Goal: Task Accomplishment & Management: Manage account settings

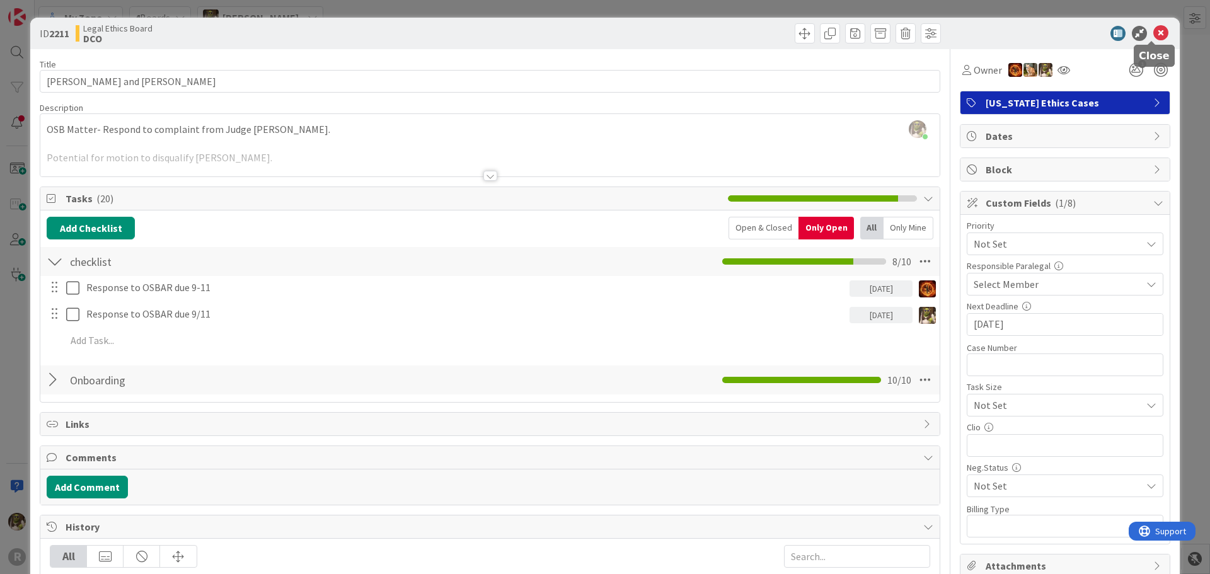
click at [1155, 33] on icon at bounding box center [1160, 33] width 15 height 15
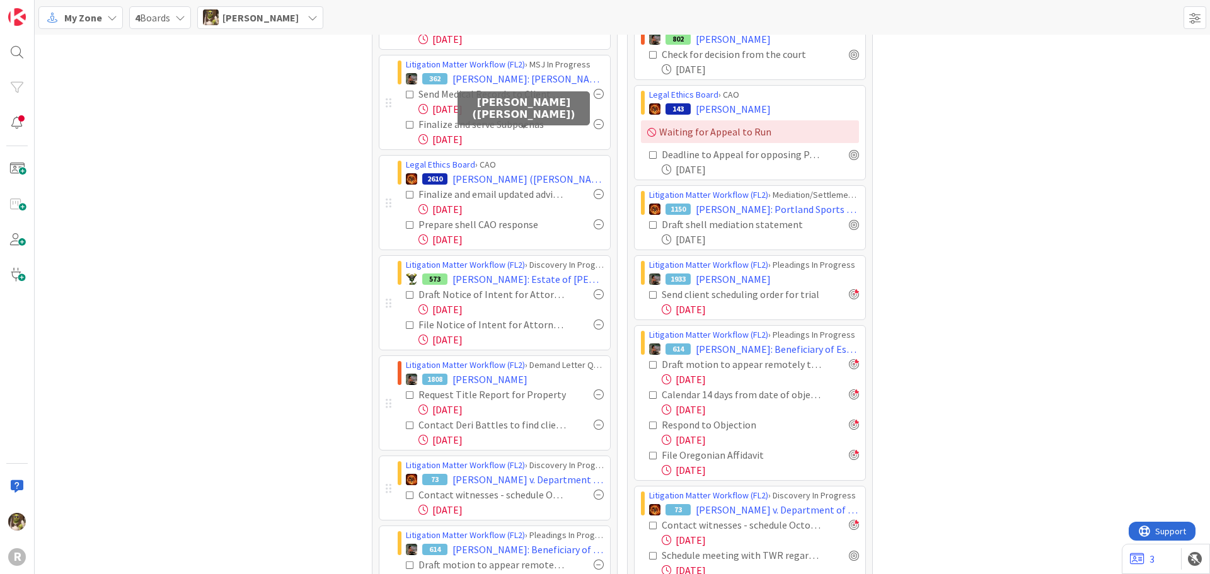
scroll to position [126, 0]
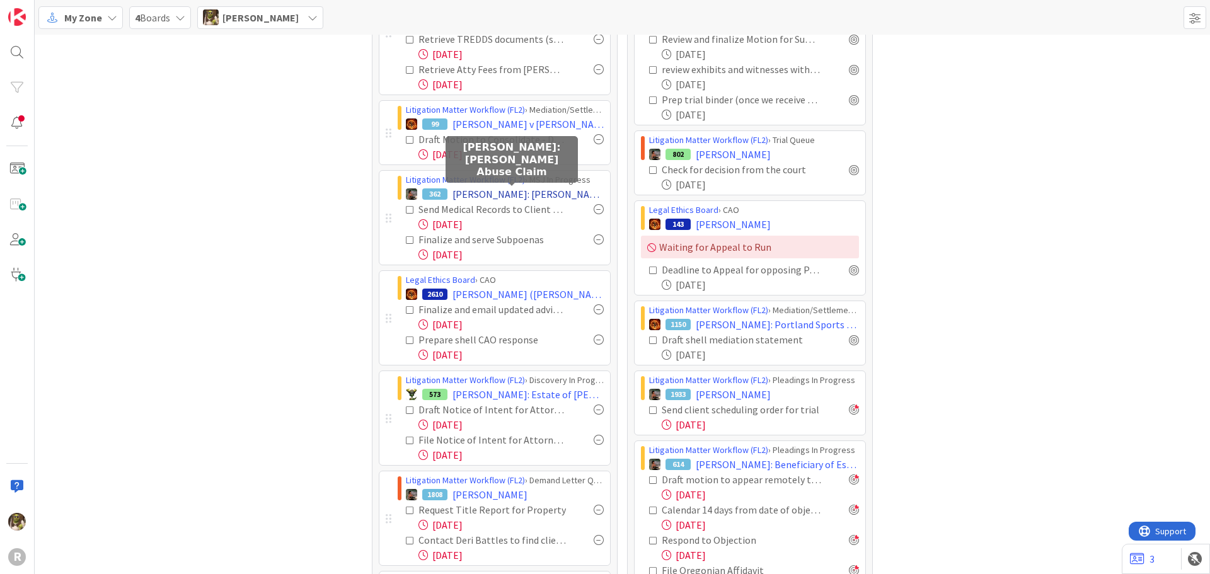
click at [485, 190] on span "[PERSON_NAME]: [PERSON_NAME] Abuse Claim" at bounding box center [528, 194] width 151 height 15
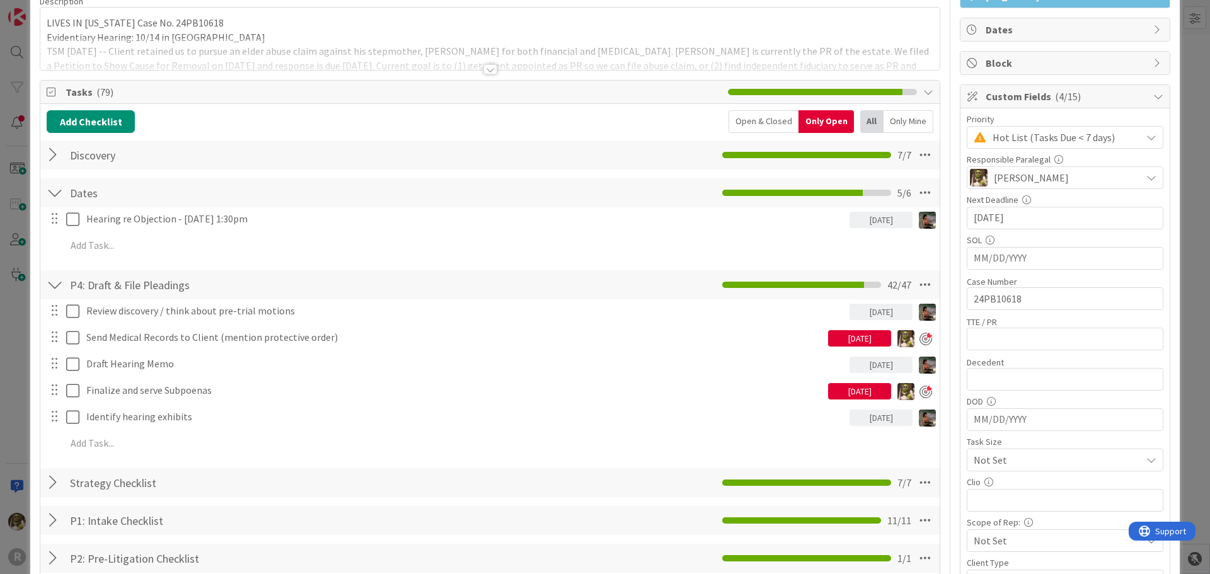
scroll to position [189, 0]
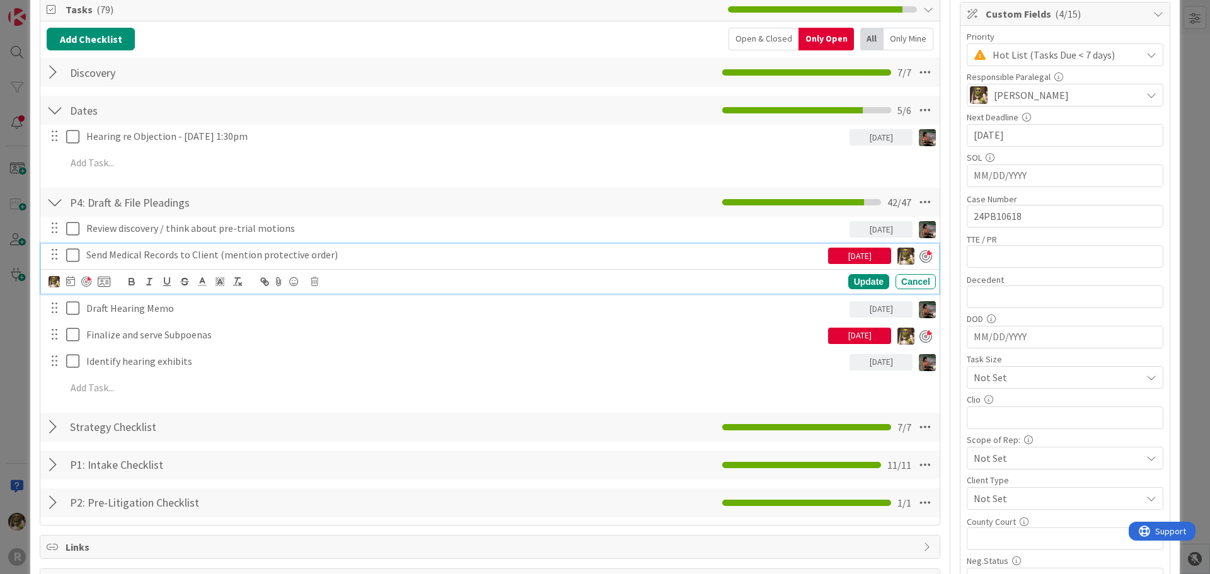
click at [173, 255] on p "Send Medical Records to Client (mention protective order)" at bounding box center [454, 255] width 737 height 14
click at [73, 282] on icon at bounding box center [70, 281] width 9 height 10
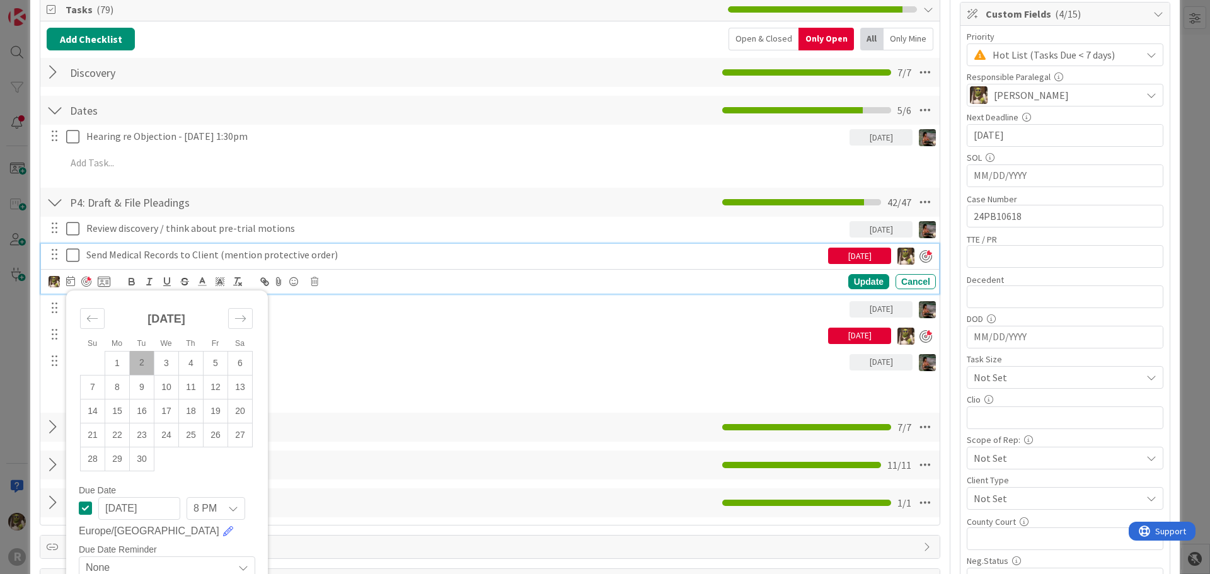
drag, startPoint x: 144, startPoint y: 367, endPoint x: 131, endPoint y: 357, distance: 15.8
click at [144, 365] on td "2" at bounding box center [142, 363] width 25 height 24
type input "[DATE]"
click at [862, 279] on div "Update" at bounding box center [868, 282] width 41 height 15
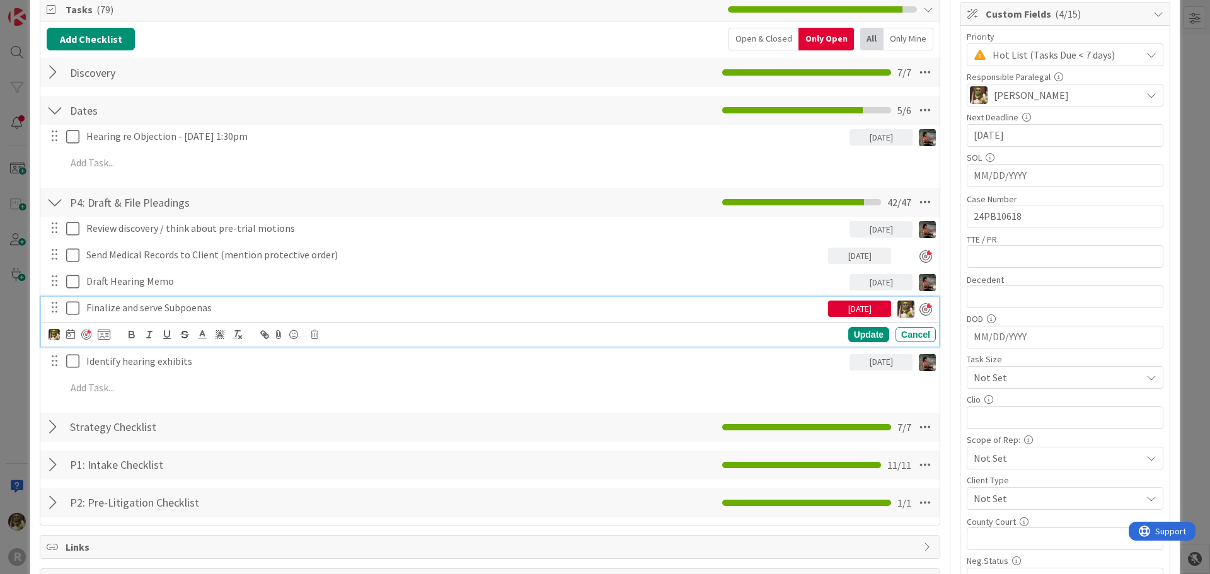
click at [220, 306] on p "Finalize and serve Subpoenas" at bounding box center [454, 308] width 737 height 14
click at [69, 333] on icon at bounding box center [70, 334] width 9 height 10
click at [146, 418] on td "2" at bounding box center [142, 416] width 25 height 24
type input "[DATE]"
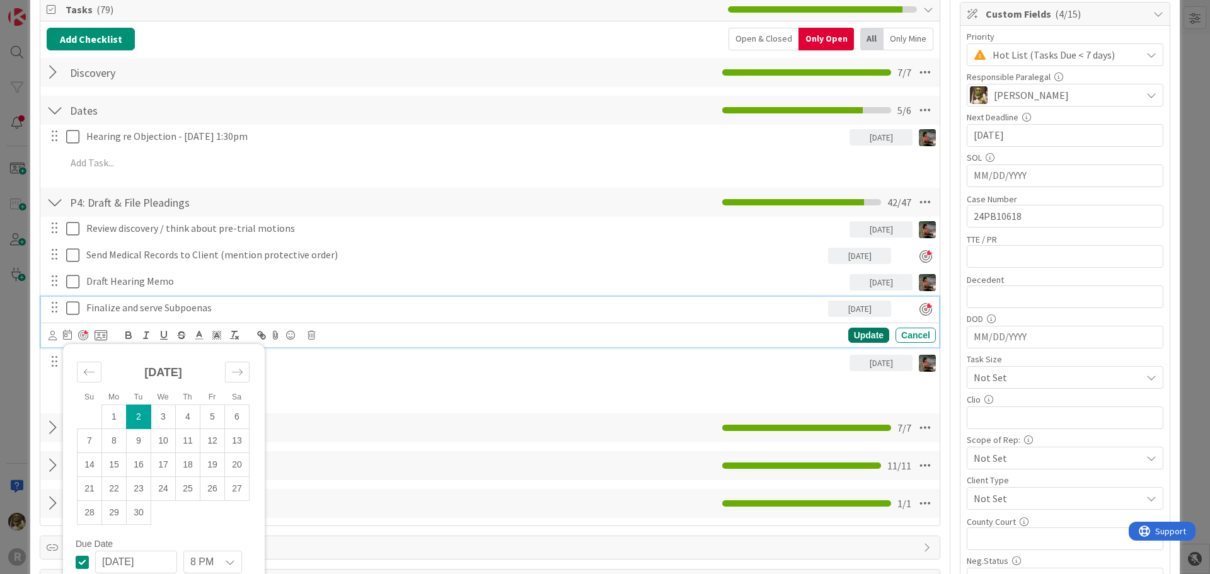
click at [865, 335] on div "Update" at bounding box center [868, 335] width 41 height 15
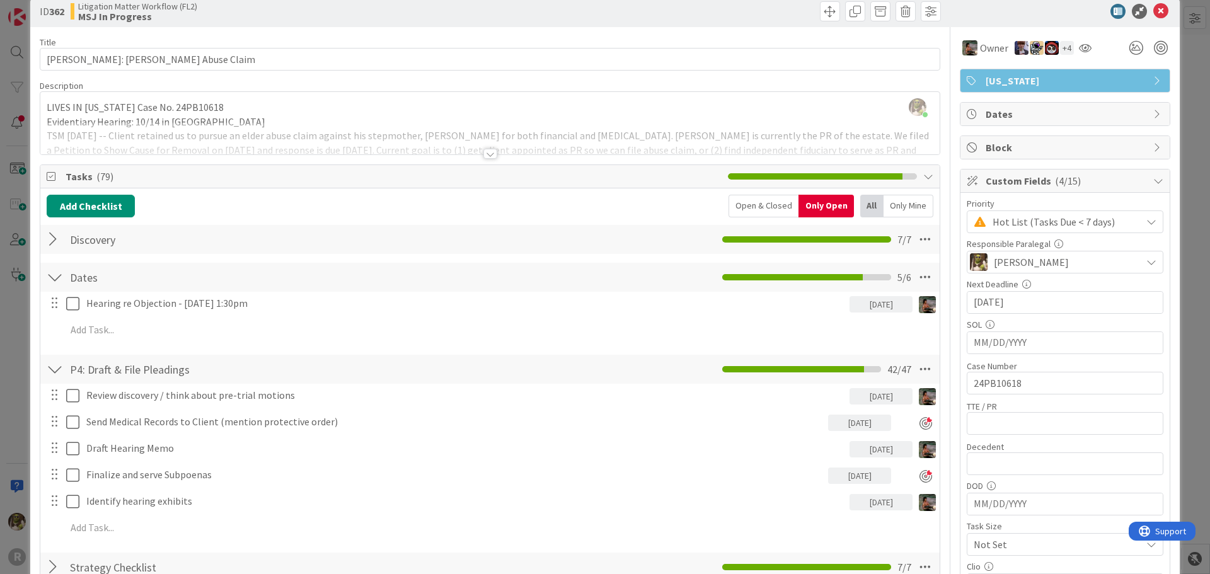
scroll to position [0, 0]
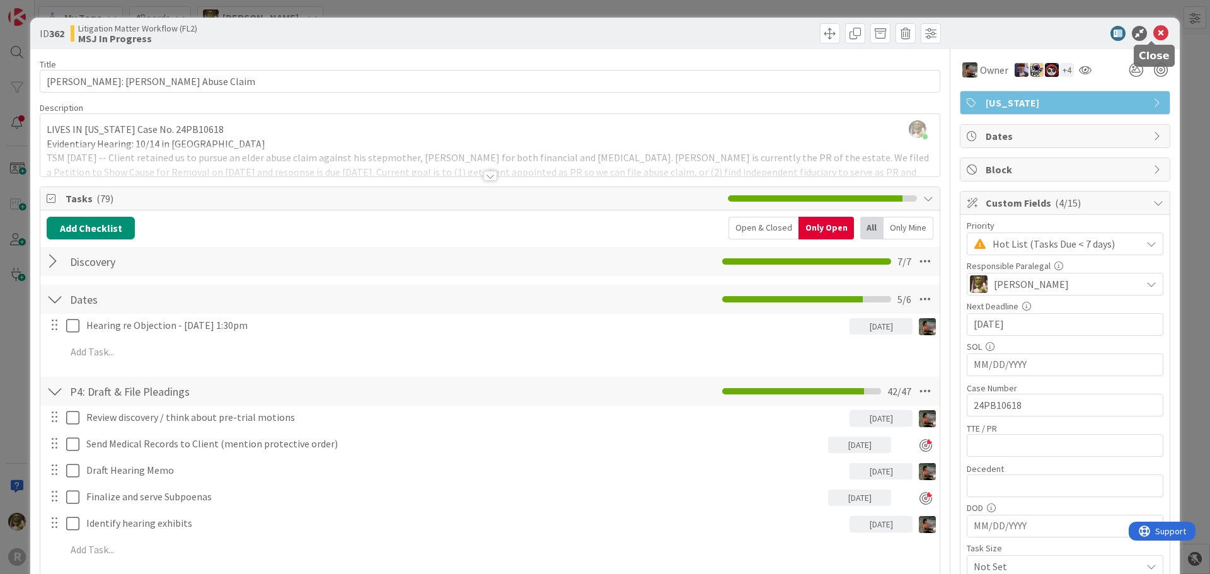
click at [1157, 34] on icon at bounding box center [1160, 33] width 15 height 15
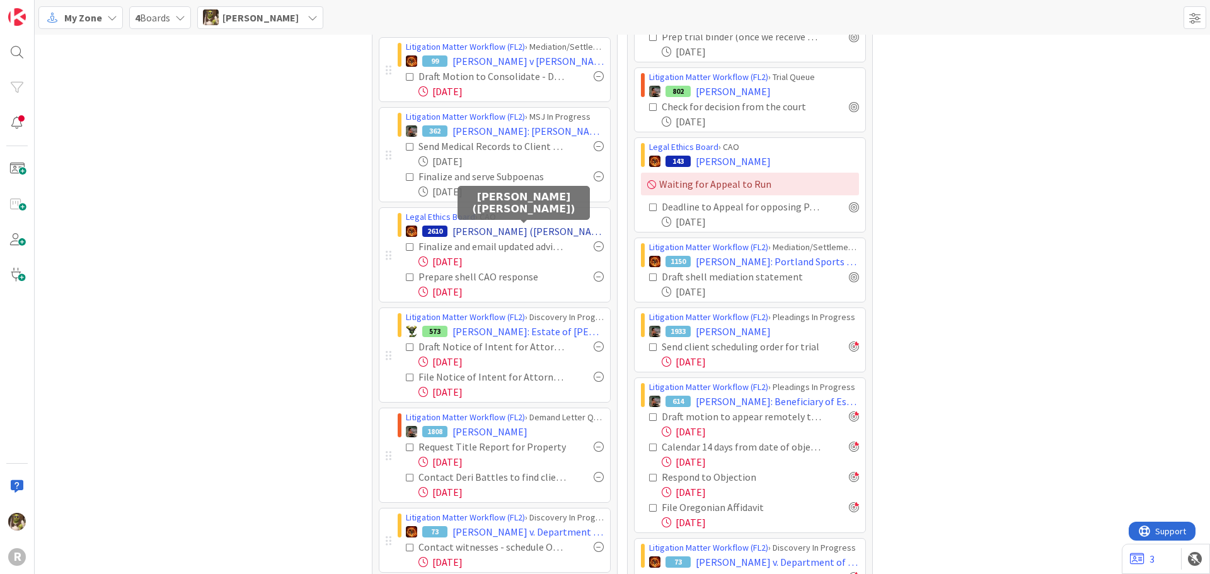
click at [548, 229] on span "[PERSON_NAME] ([PERSON_NAME])" at bounding box center [528, 231] width 151 height 15
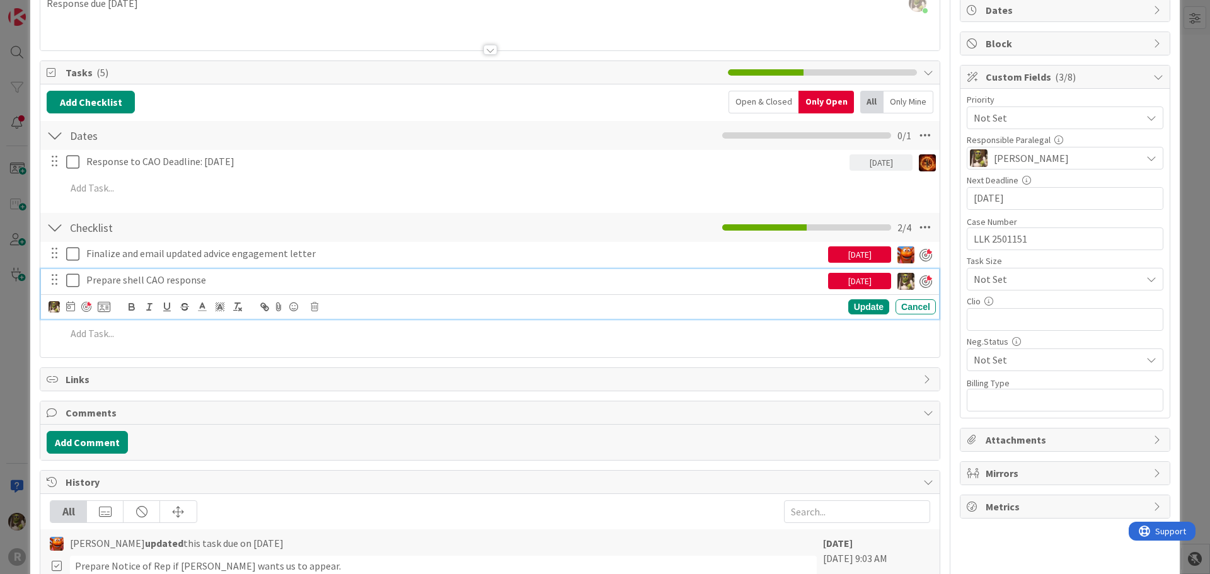
click at [133, 282] on p "Prepare shell CAO response" at bounding box center [454, 280] width 737 height 14
click at [75, 307] on div at bounding box center [80, 306] width 62 height 15
click at [68, 309] on icon at bounding box center [70, 306] width 9 height 10
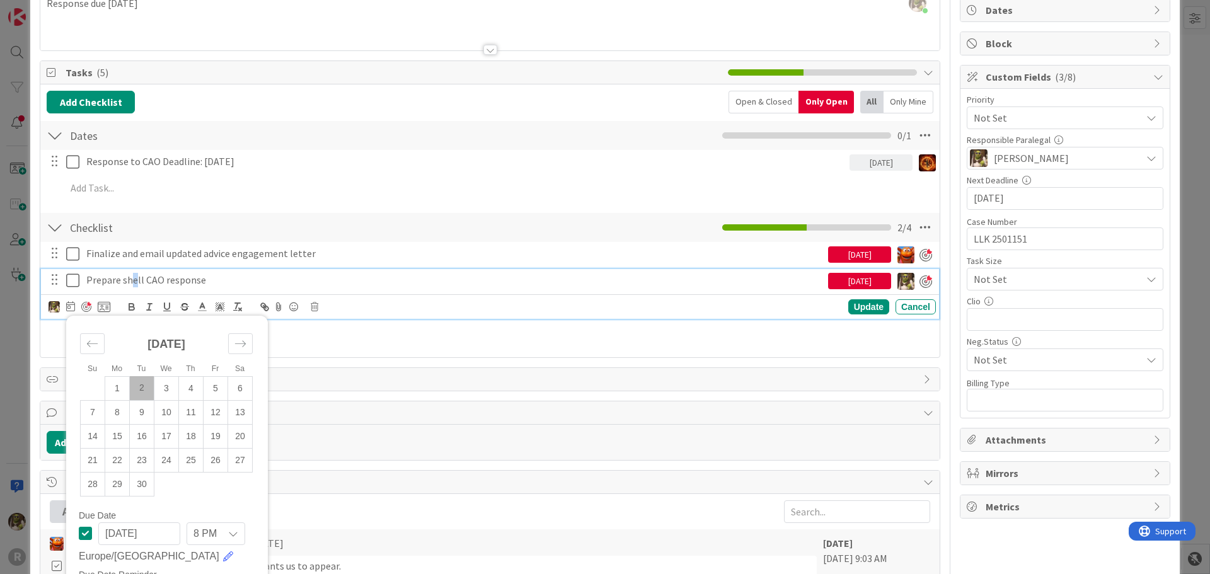
click at [146, 387] on td "2" at bounding box center [142, 388] width 25 height 24
type input "[DATE]"
click at [854, 309] on div "Update" at bounding box center [868, 307] width 41 height 15
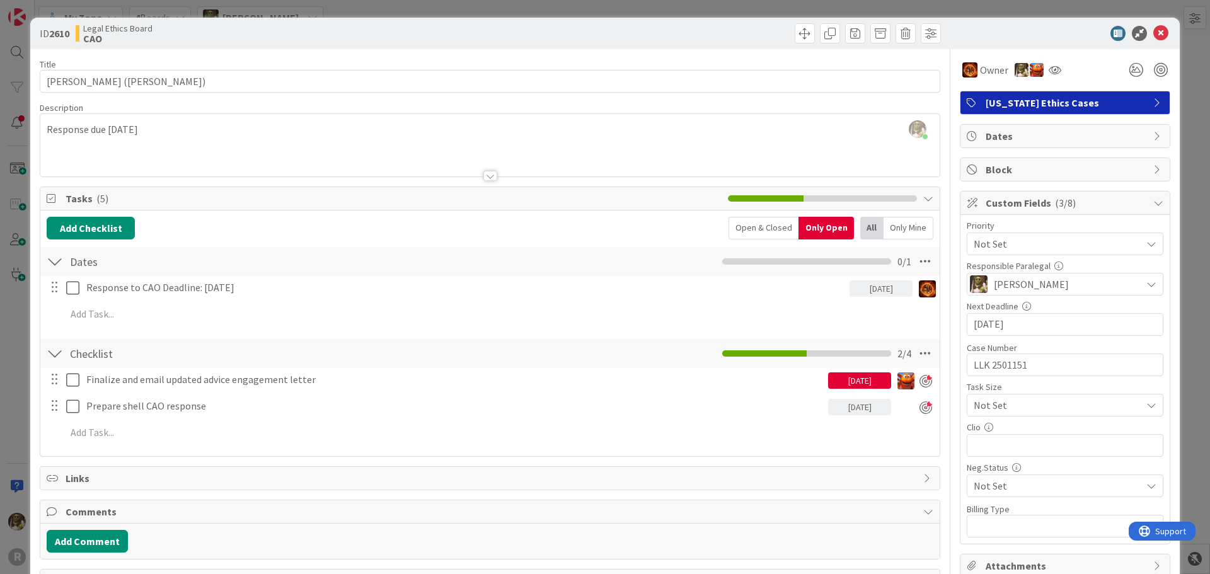
click at [1148, 25] on div "ID 2610 Legal Ethics Board CAO" at bounding box center [605, 34] width 1150 height 32
click at [1153, 34] on icon at bounding box center [1160, 33] width 15 height 15
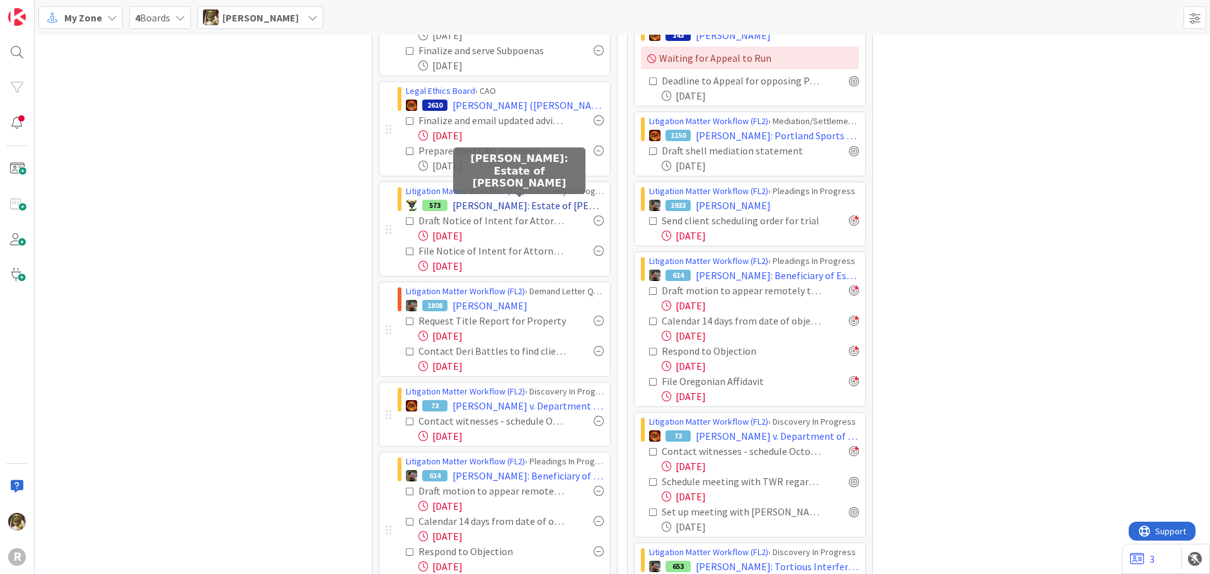
click at [555, 202] on span "[PERSON_NAME]: Estate of [PERSON_NAME]" at bounding box center [528, 205] width 151 height 15
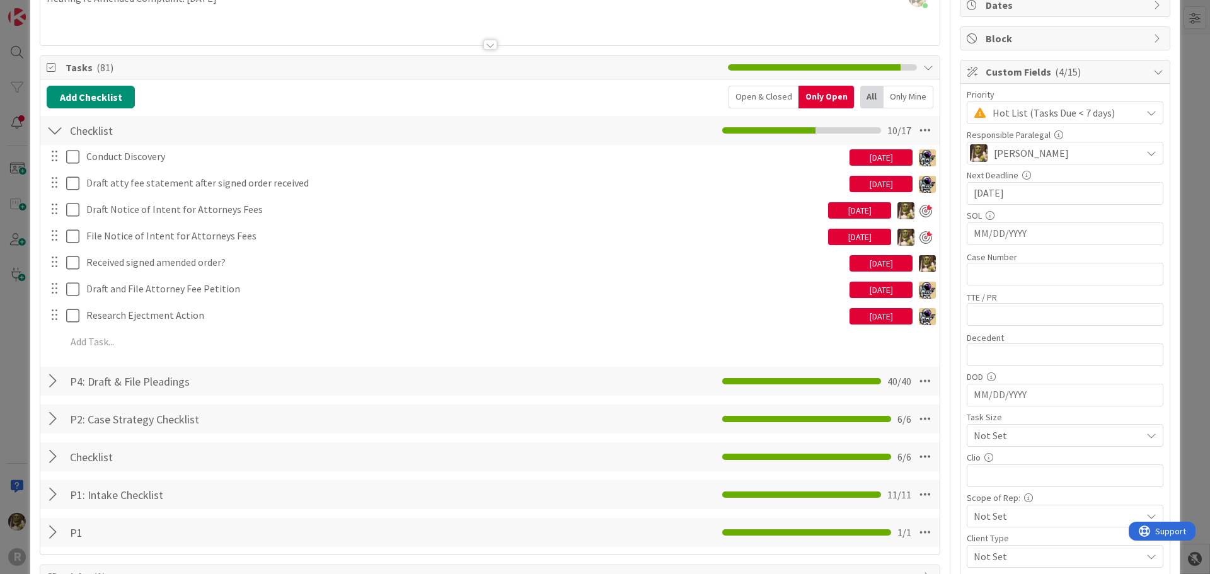
scroll to position [126, 0]
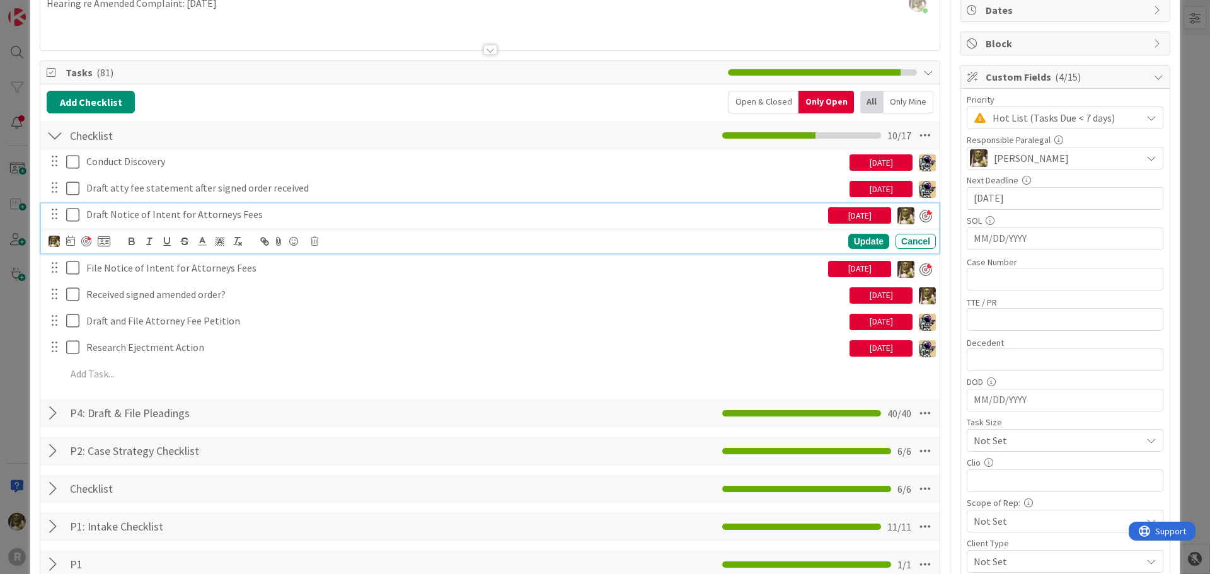
click at [130, 216] on p "Draft Notice of Intent for Attorneys Fees" at bounding box center [454, 214] width 737 height 14
click at [68, 244] on icon at bounding box center [70, 241] width 9 height 10
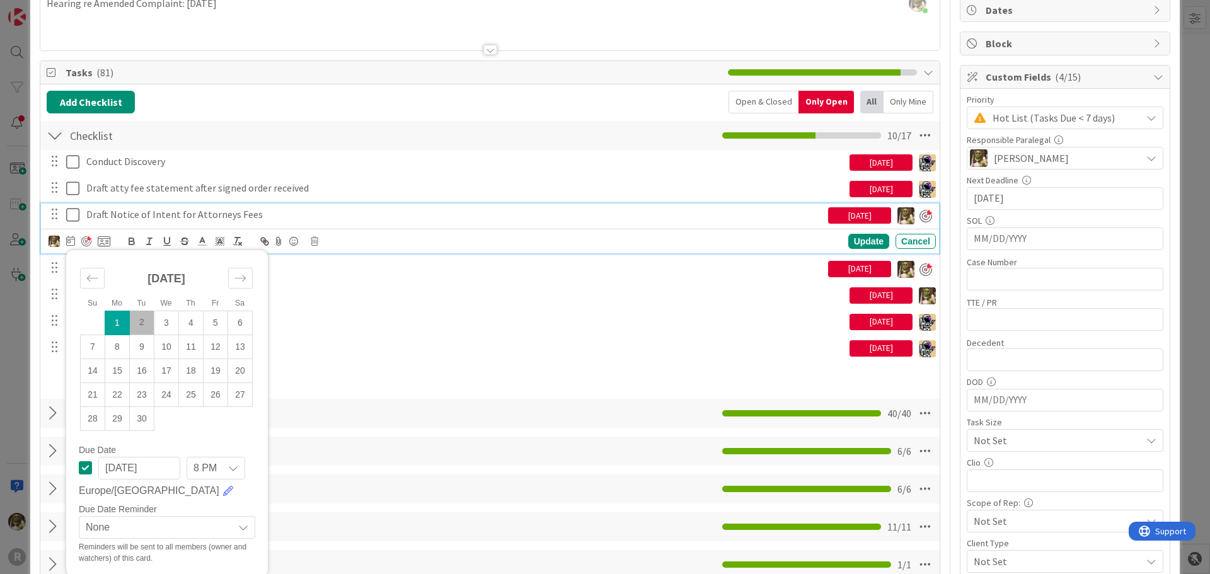
click at [148, 315] on td "2" at bounding box center [142, 323] width 25 height 24
type input "[DATE]"
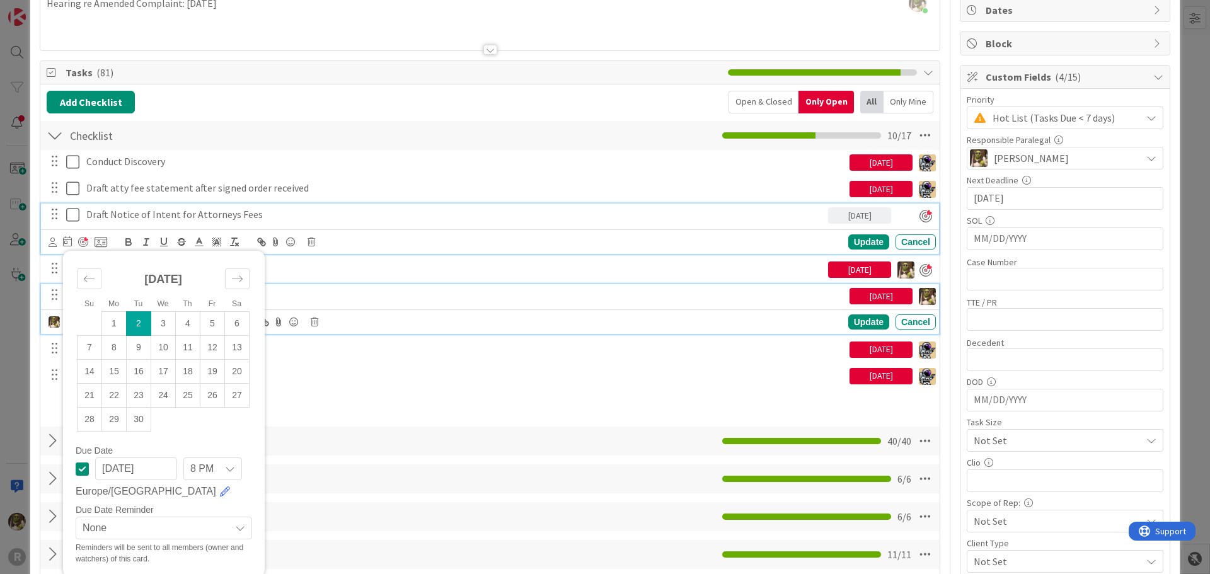
click at [349, 295] on p "Received signed amended order?" at bounding box center [465, 295] width 758 height 14
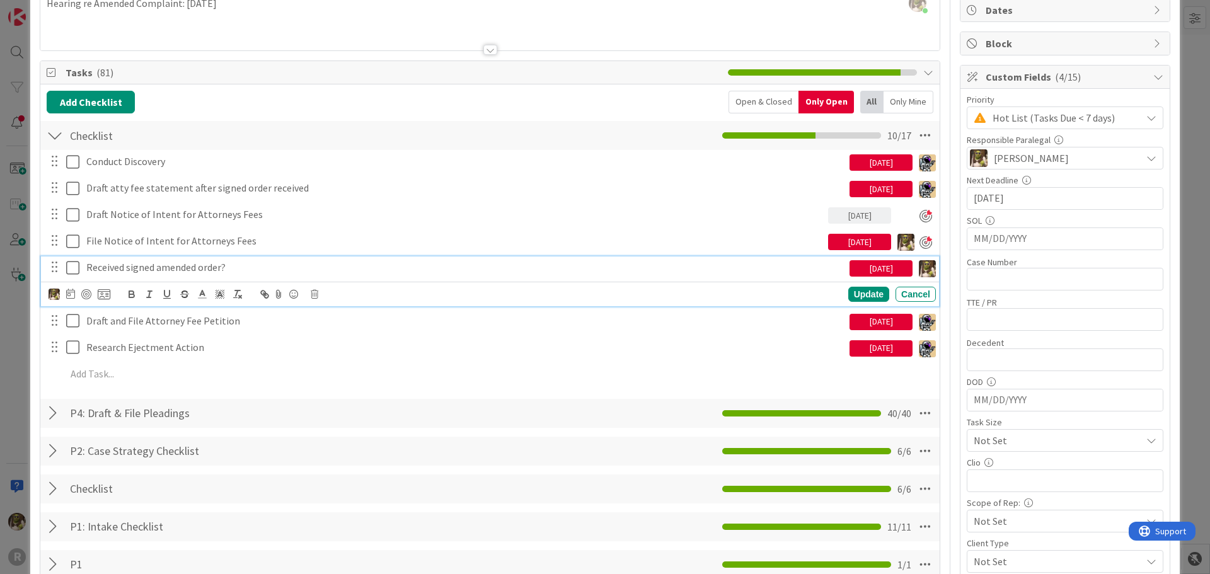
scroll to position [98, 0]
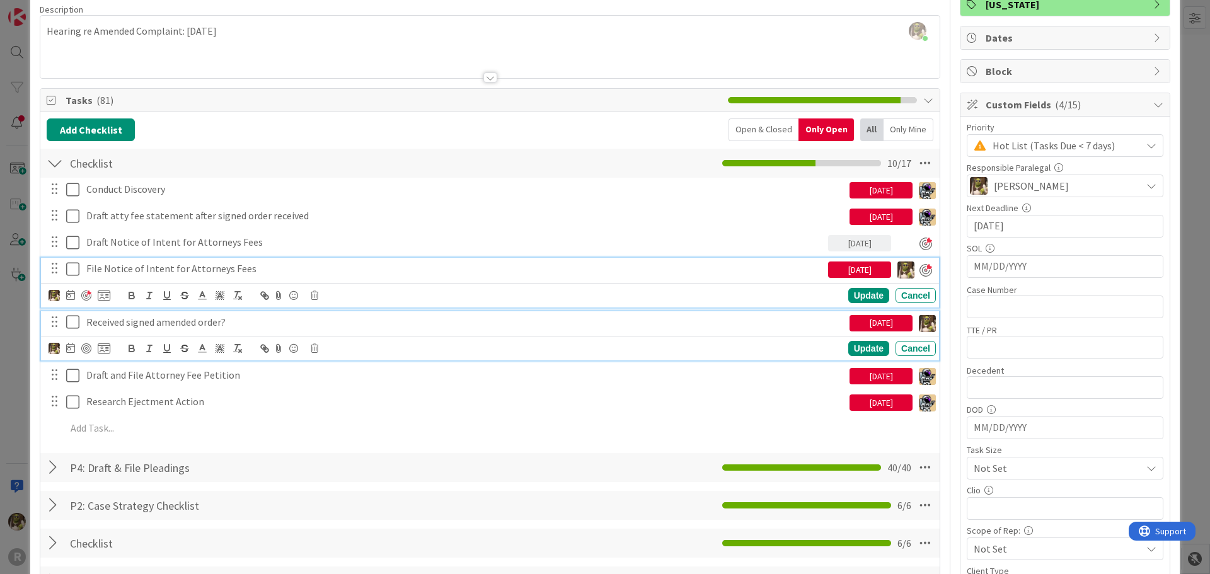
click at [180, 269] on div "File Notice of Intent for Attorneys Fees [DATE] Update Cancel" at bounding box center [490, 283] width 898 height 50
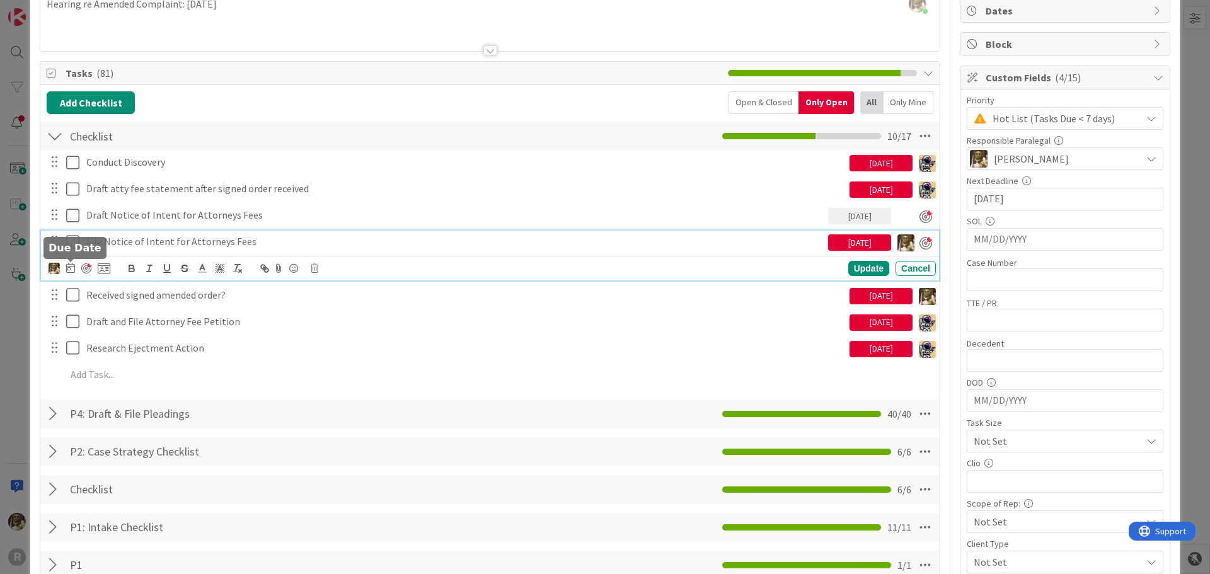
click at [69, 265] on icon at bounding box center [70, 268] width 9 height 10
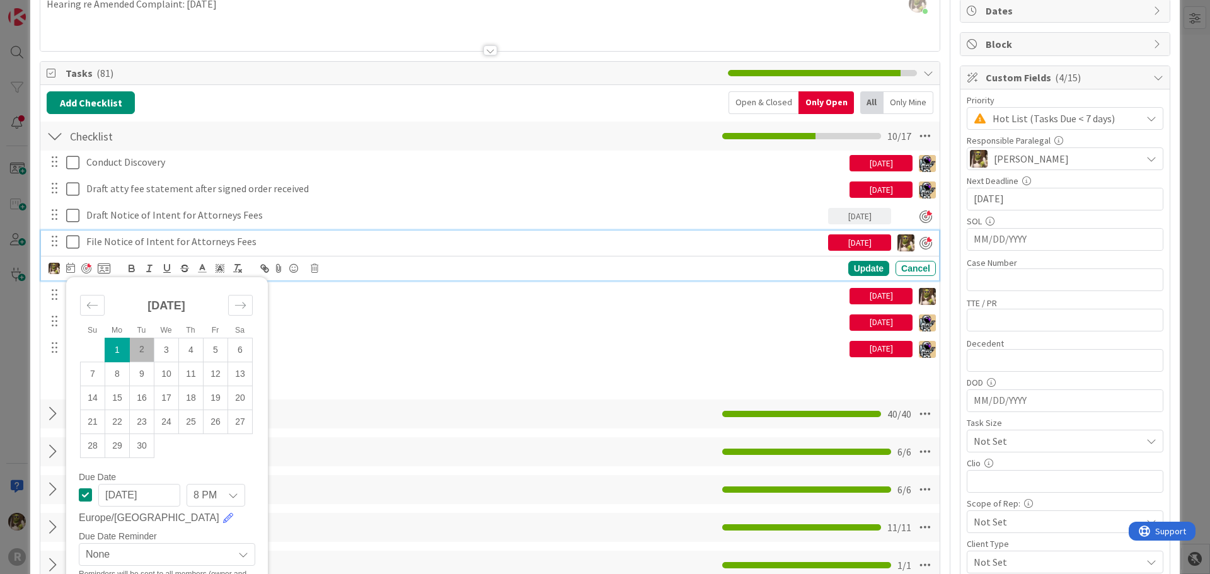
click at [143, 350] on td "2" at bounding box center [142, 350] width 25 height 24
type input "[DATE]"
click at [457, 335] on div "Conduct Discovery [DATE] Update Cancel Draft atty fee statement after signed or…" at bounding box center [490, 271] width 887 height 241
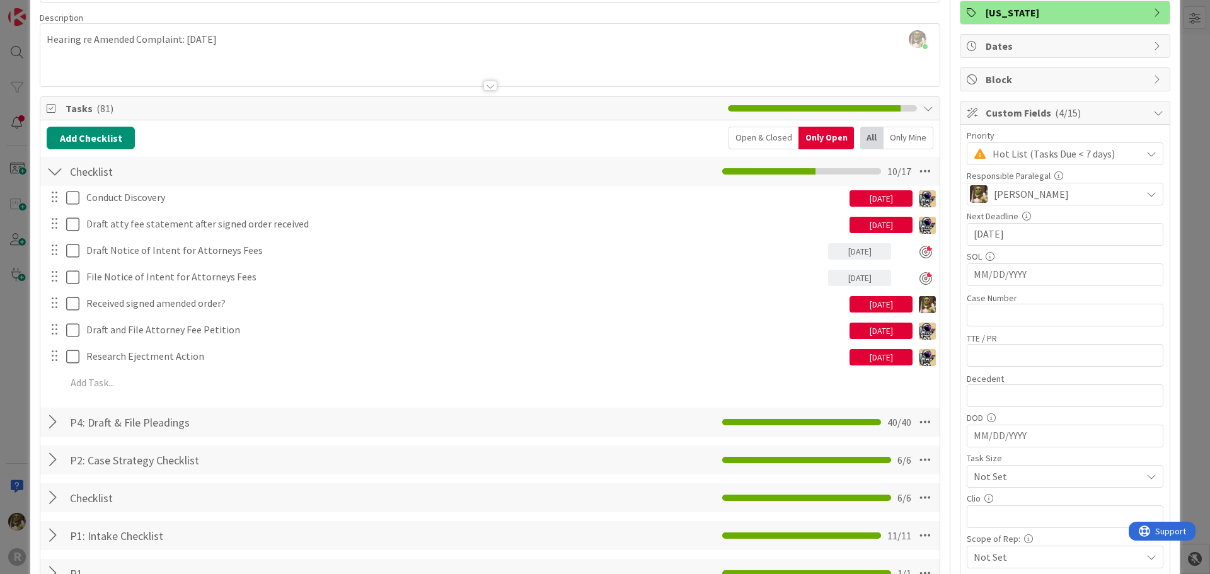
scroll to position [0, 0]
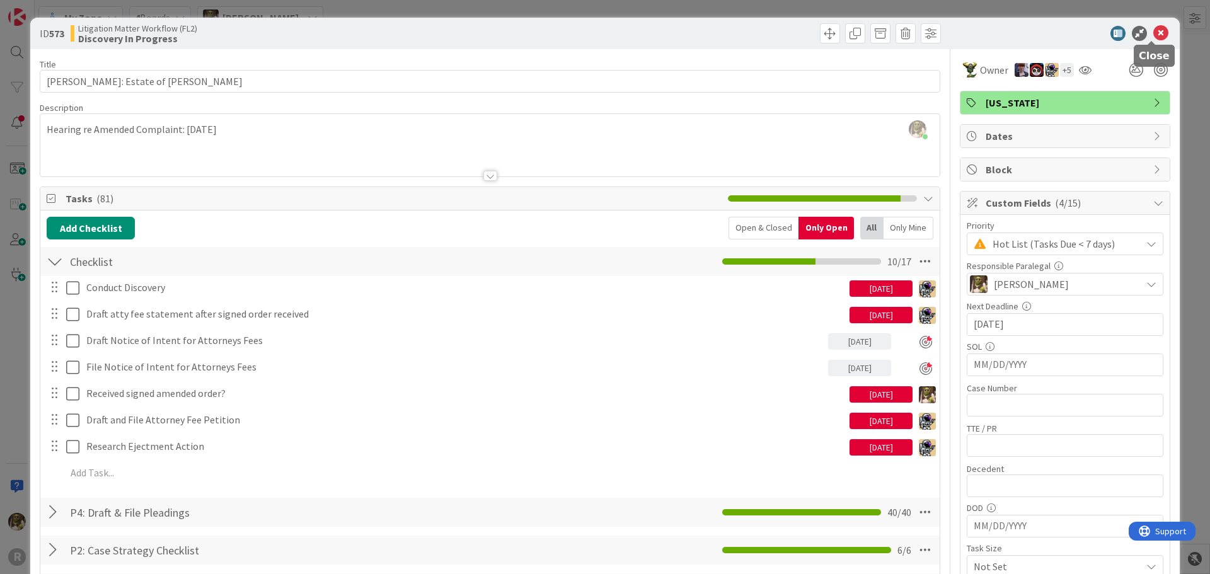
click at [1153, 29] on icon at bounding box center [1160, 33] width 15 height 15
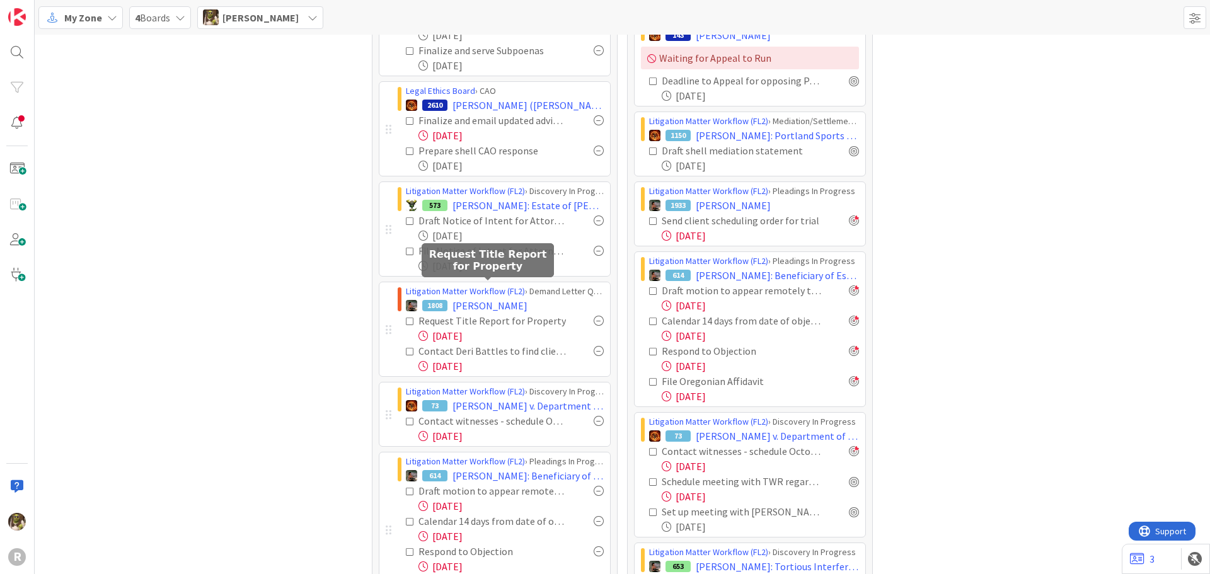
scroll to position [378, 0]
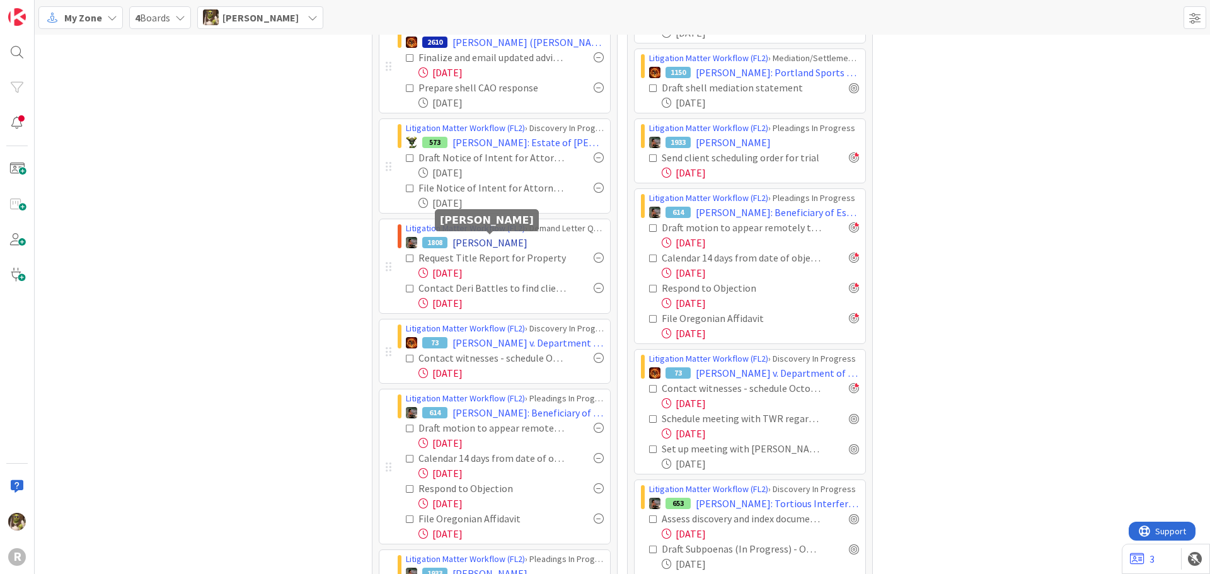
click at [511, 242] on span "[PERSON_NAME]" at bounding box center [490, 242] width 75 height 15
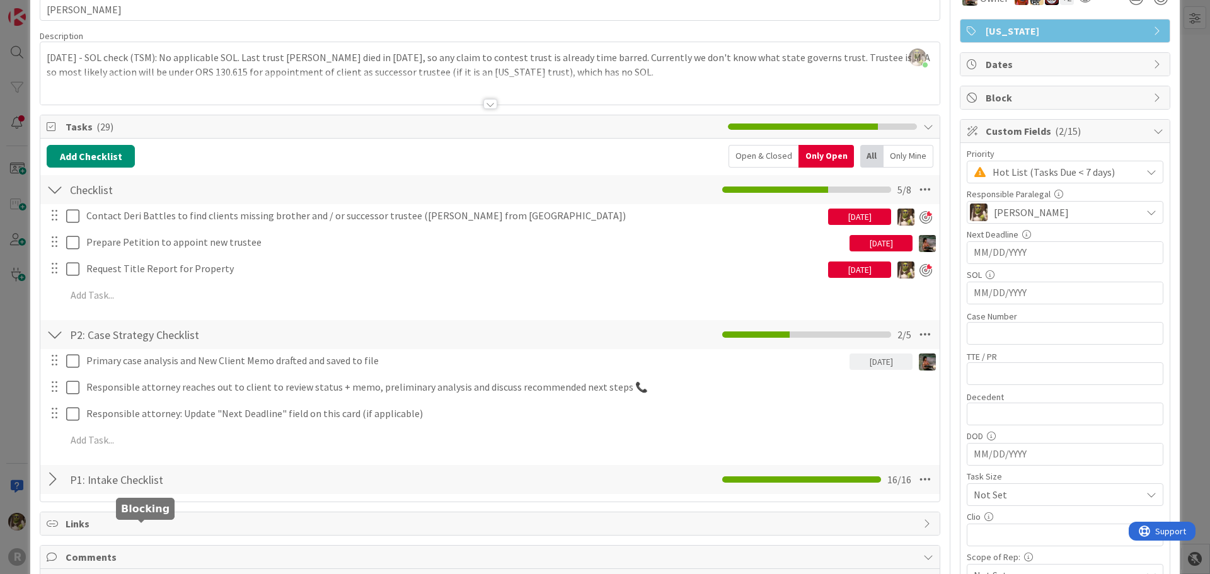
scroll to position [63, 0]
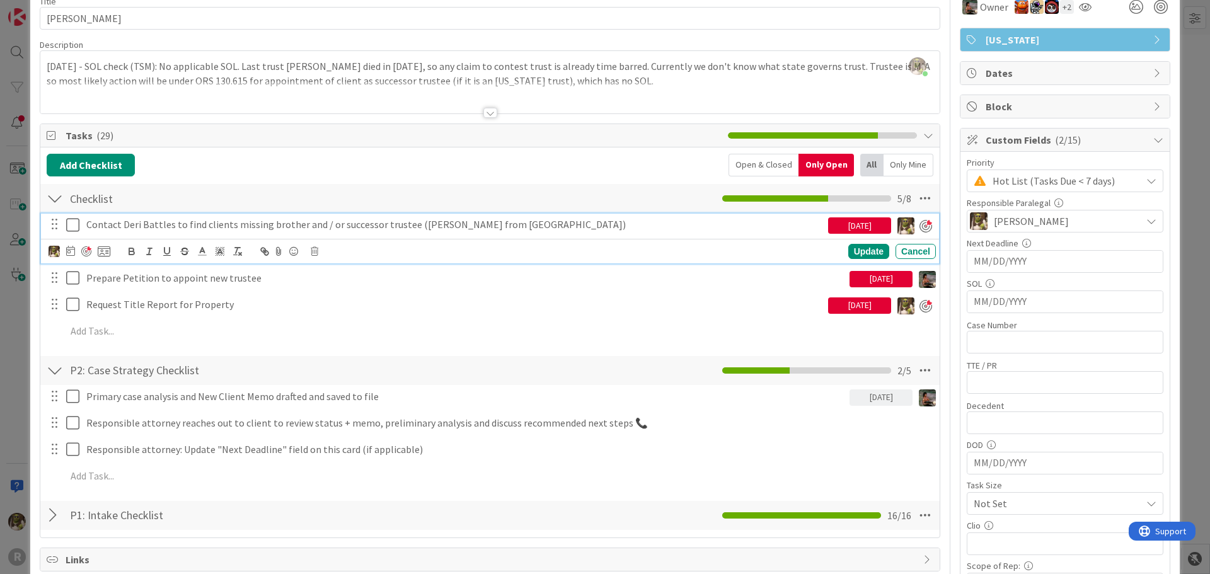
click at [161, 222] on p "Contact Deri Battles to find clients missing brother and / or successor trustee…" at bounding box center [454, 224] width 737 height 14
click at [74, 251] on icon at bounding box center [70, 251] width 9 height 10
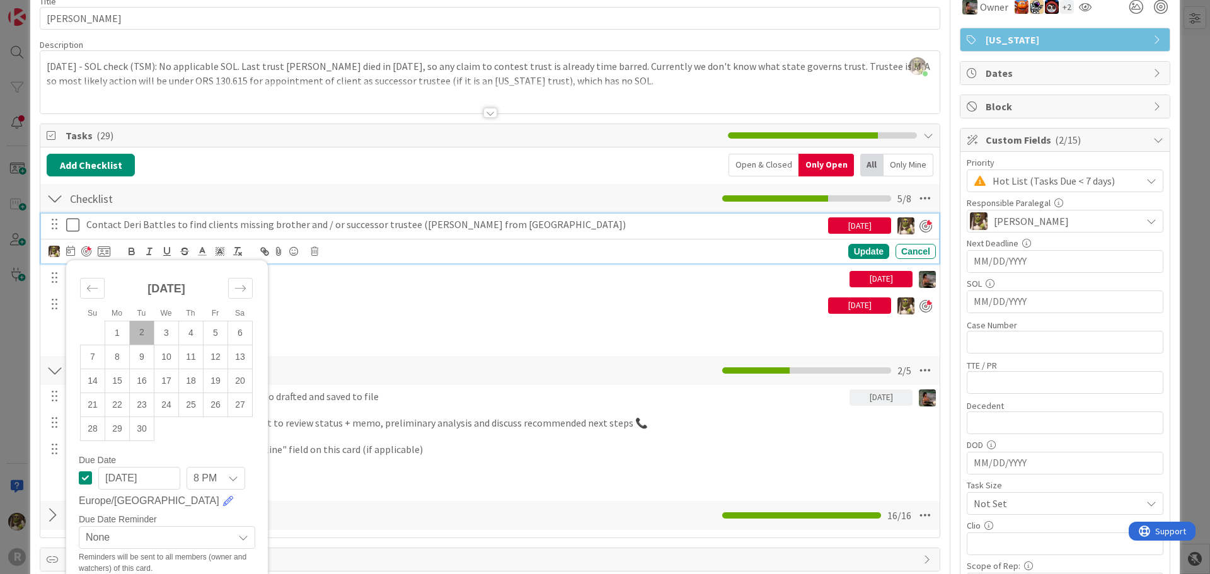
click at [146, 329] on td "2" at bounding box center [142, 333] width 25 height 24
type input "[DATE]"
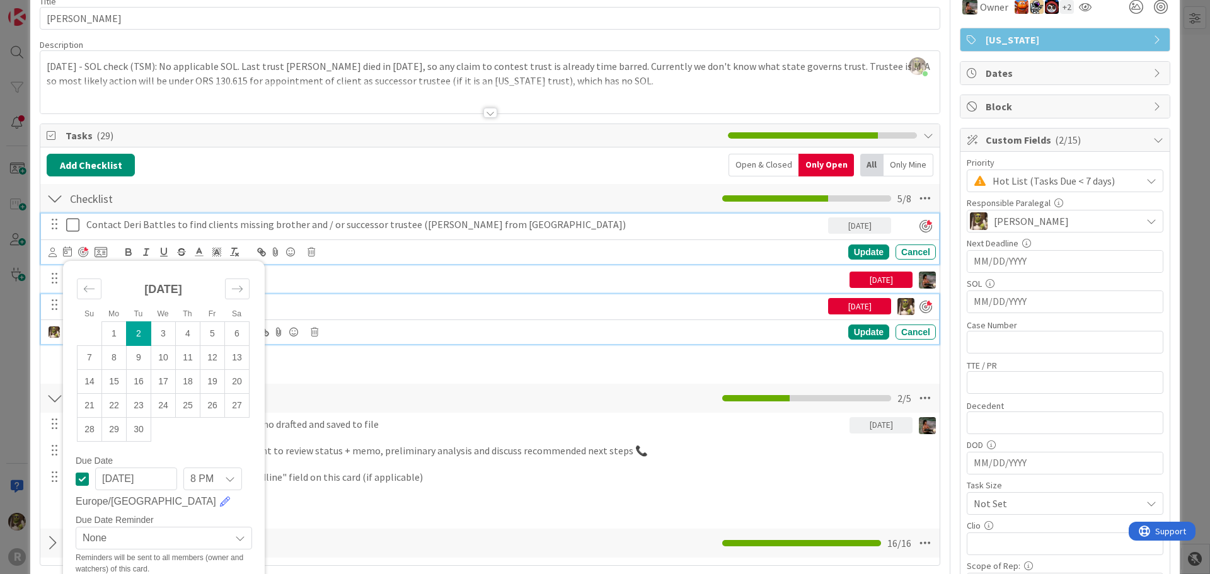
click at [375, 314] on div "Request Title Report for Property" at bounding box center [454, 305] width 747 height 22
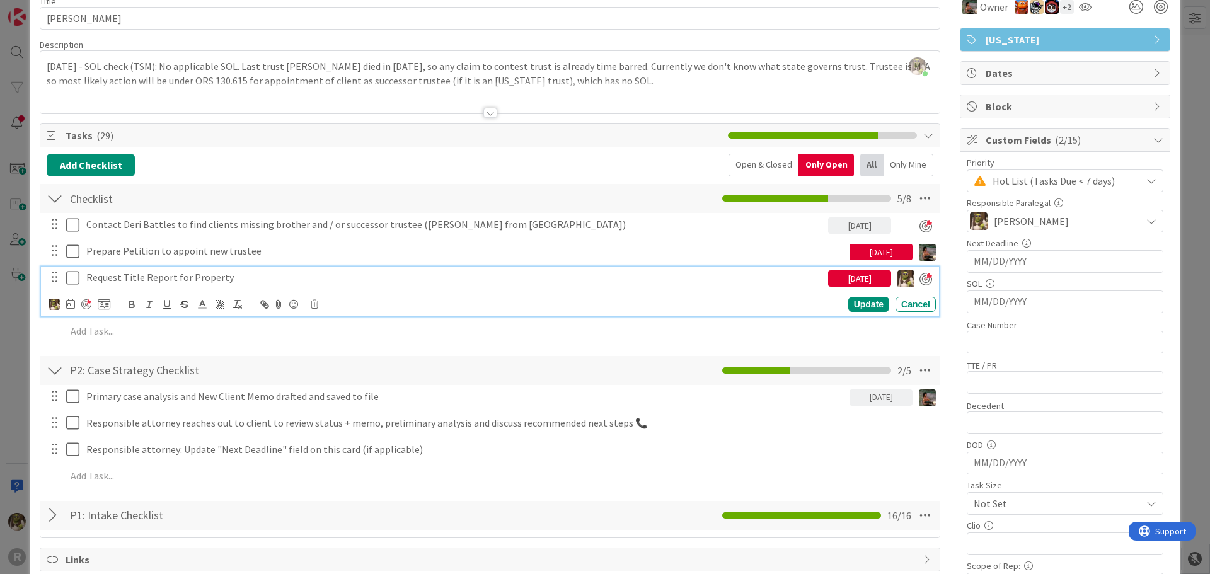
scroll to position [35, 0]
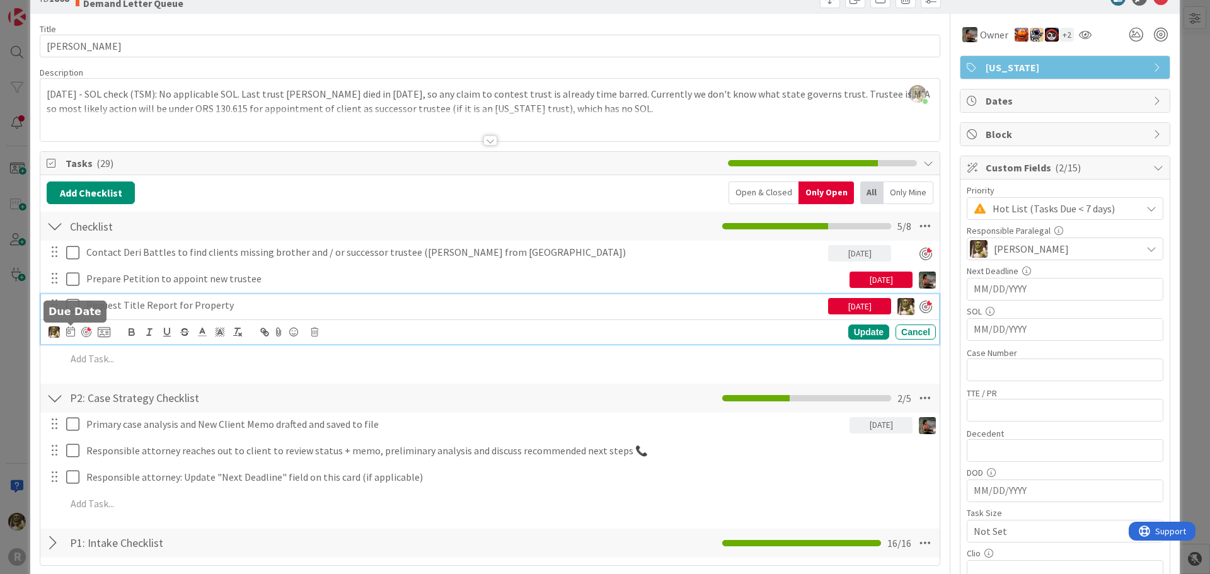
click at [66, 333] on icon at bounding box center [70, 331] width 9 height 10
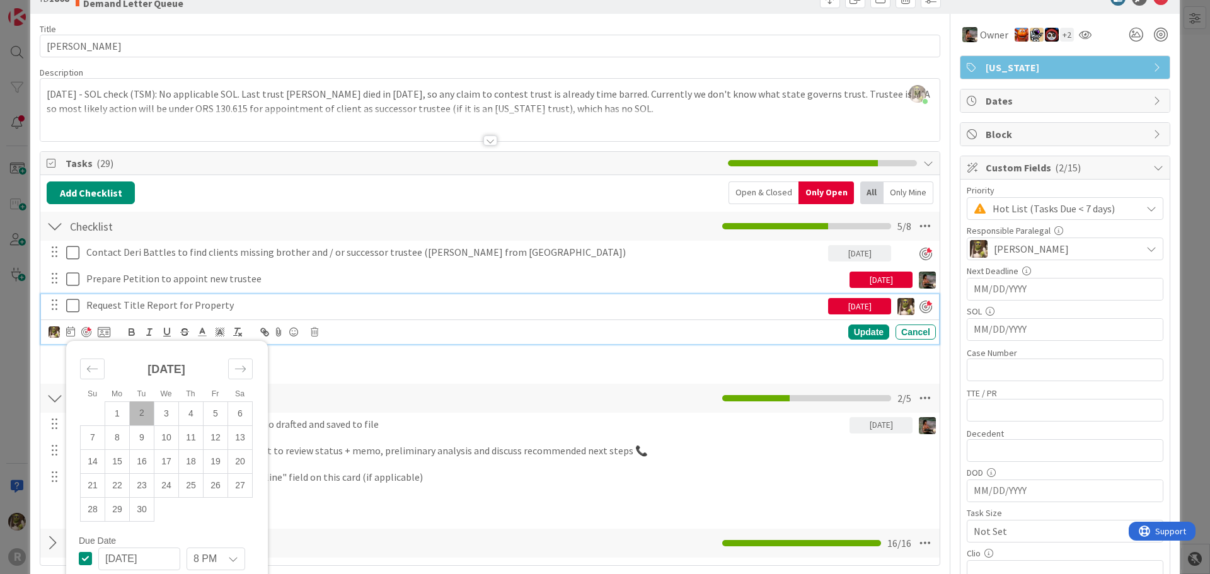
click at [142, 412] on td "2" at bounding box center [142, 413] width 25 height 24
type input "[DATE]"
click at [855, 336] on div "Update" at bounding box center [868, 332] width 41 height 15
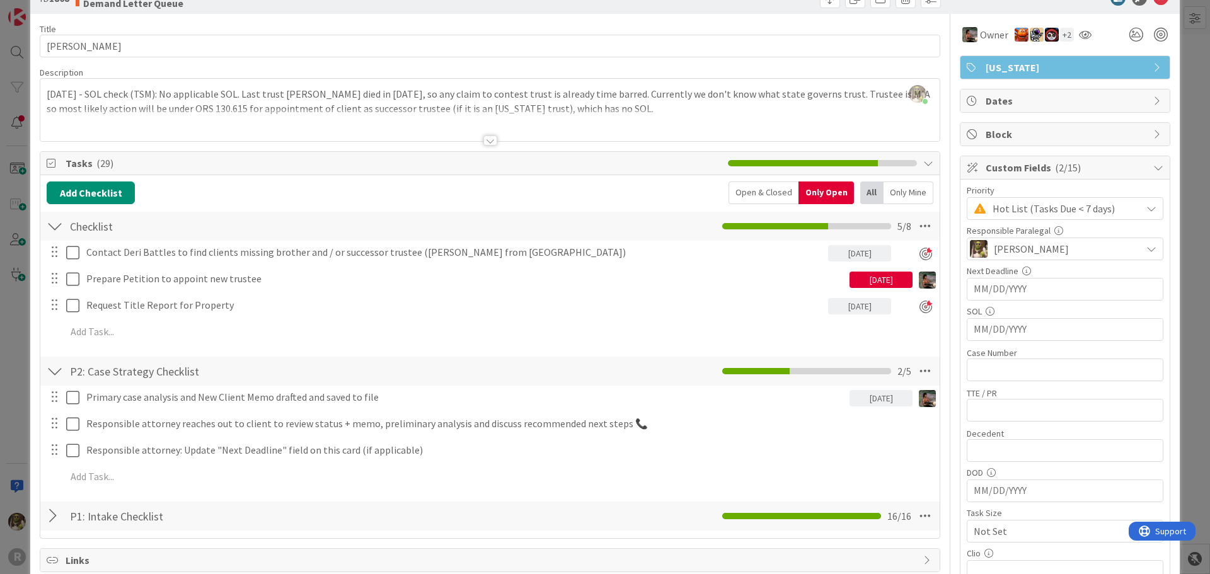
scroll to position [0, 0]
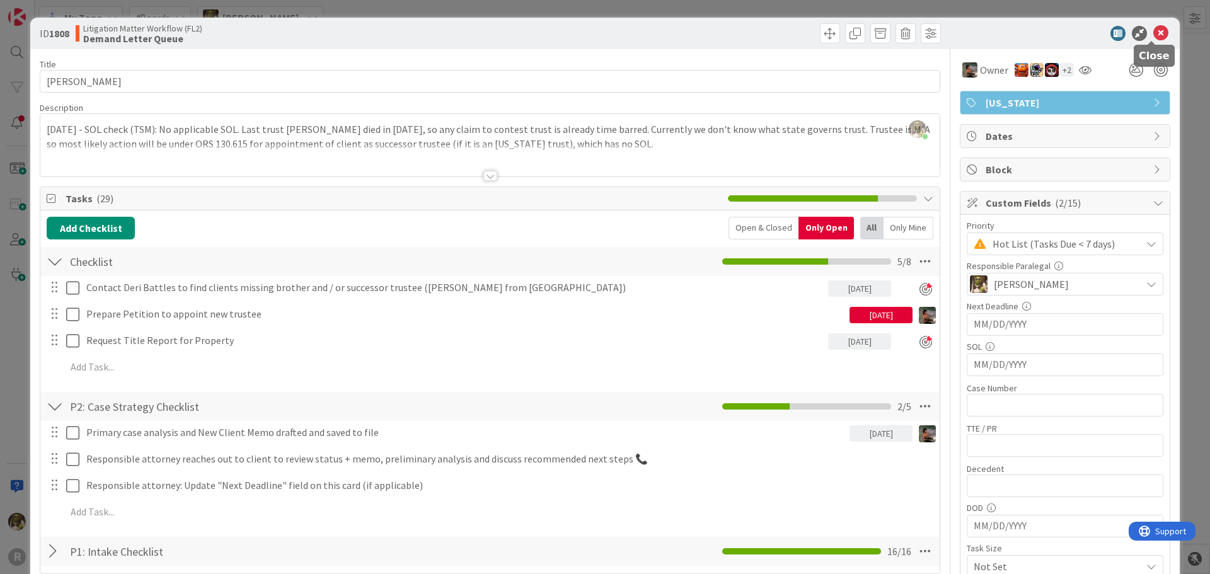
click at [1141, 37] on div at bounding box center [1058, 33] width 223 height 15
click at [1156, 36] on icon at bounding box center [1160, 33] width 15 height 15
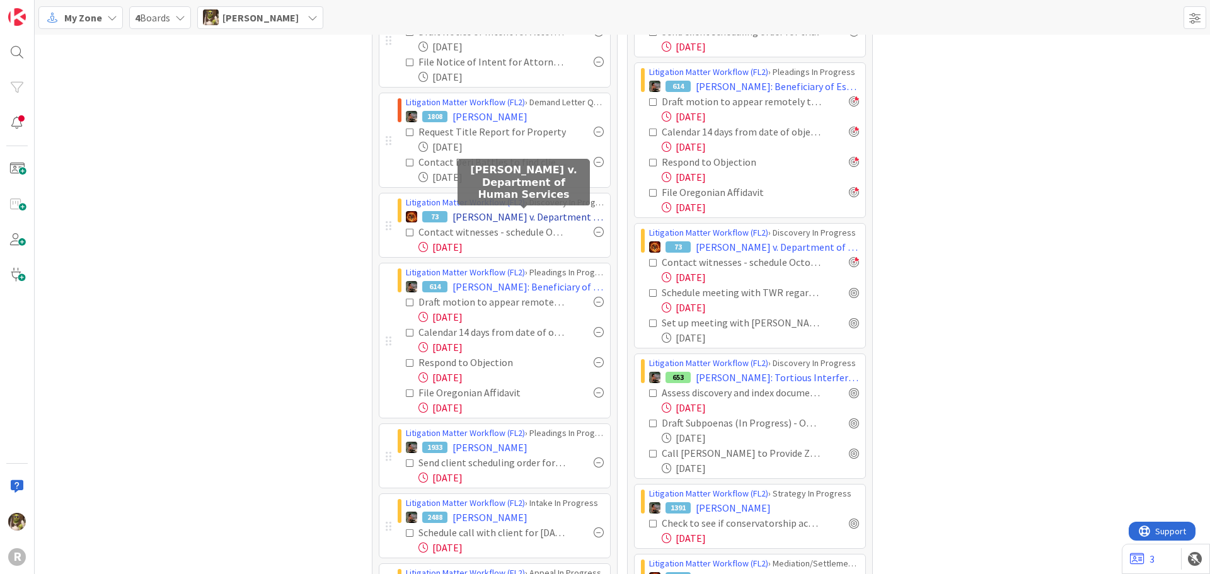
click at [511, 224] on span "[PERSON_NAME] v. Department of Human Services" at bounding box center [528, 216] width 151 height 15
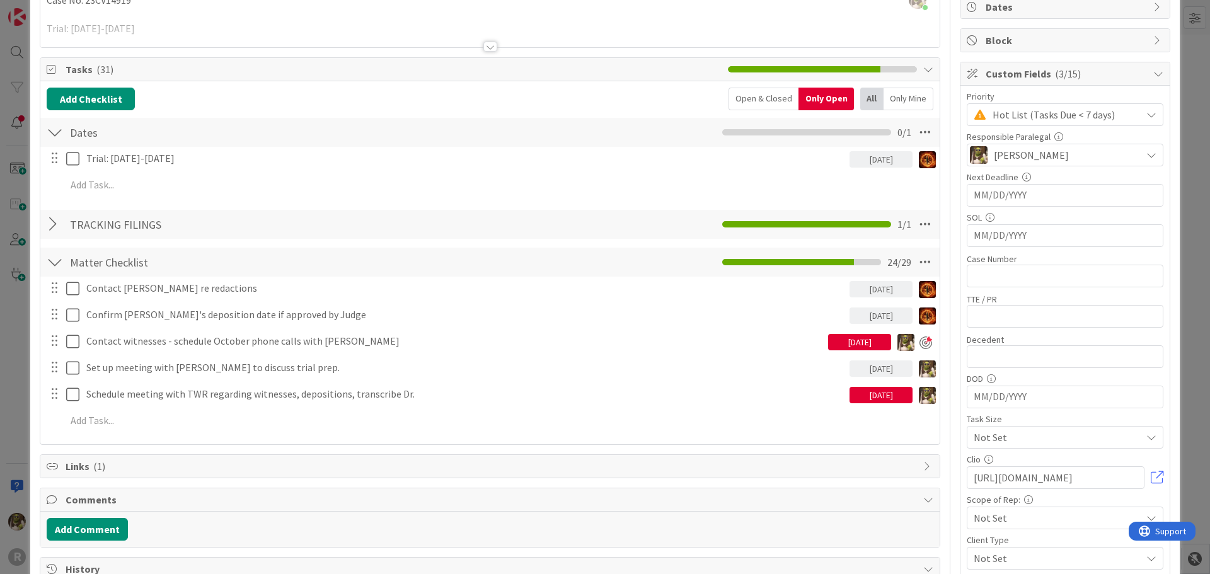
scroll to position [126, 0]
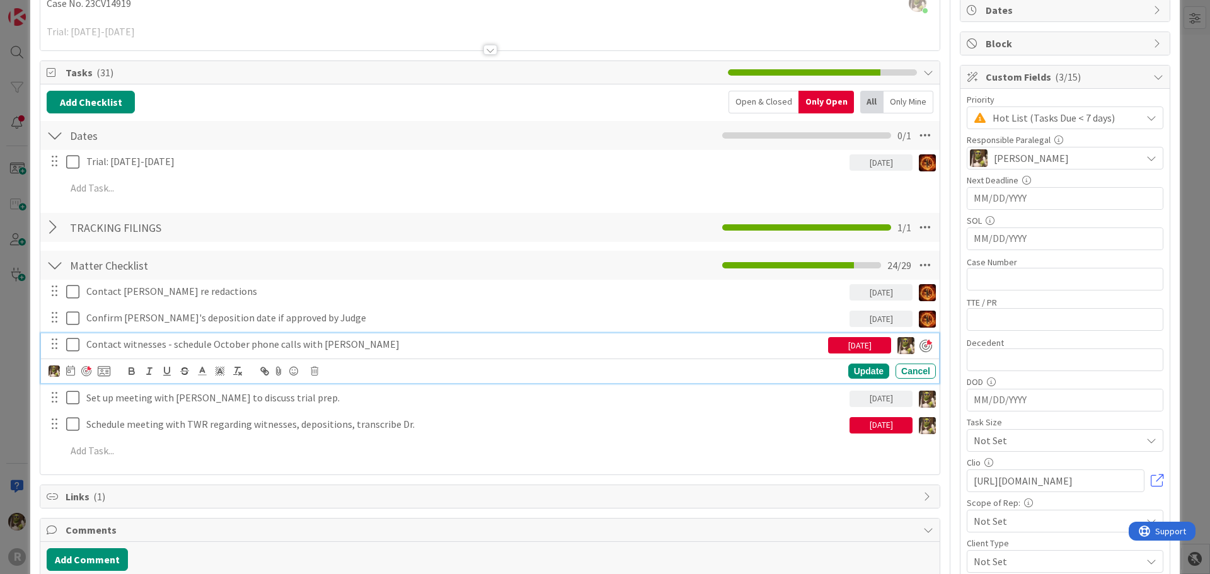
click at [145, 343] on p "Contact witnesses - schedule October phone calls with [PERSON_NAME]" at bounding box center [454, 344] width 737 height 14
click at [69, 369] on icon at bounding box center [70, 371] width 9 height 10
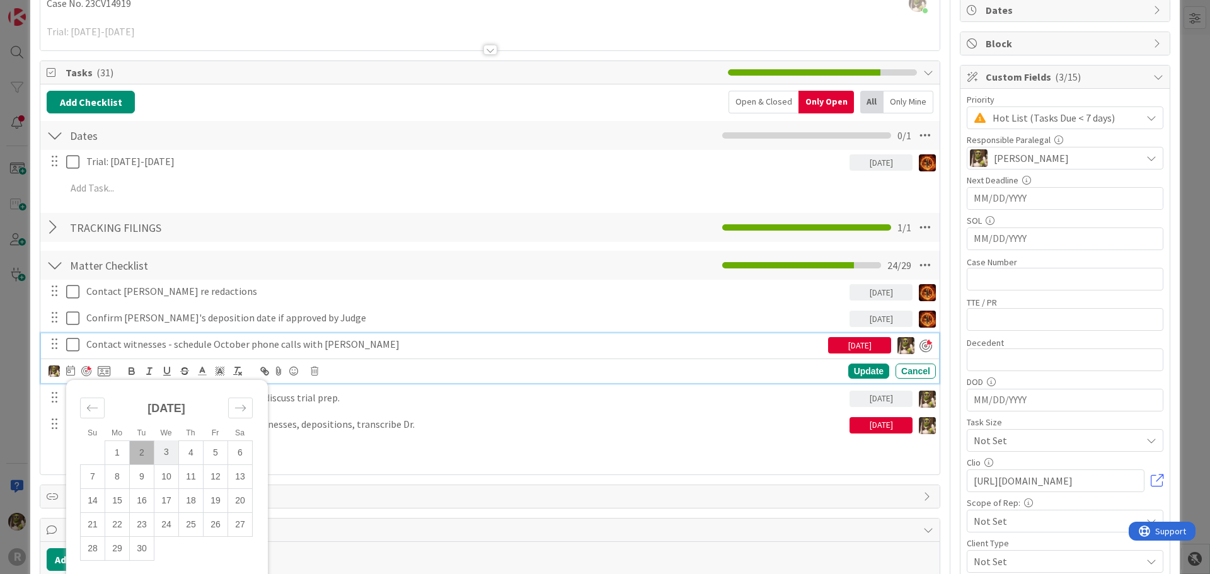
click at [159, 443] on td "3" at bounding box center [166, 453] width 25 height 24
type input "[DATE]"
click at [857, 369] on div "Update" at bounding box center [868, 371] width 41 height 15
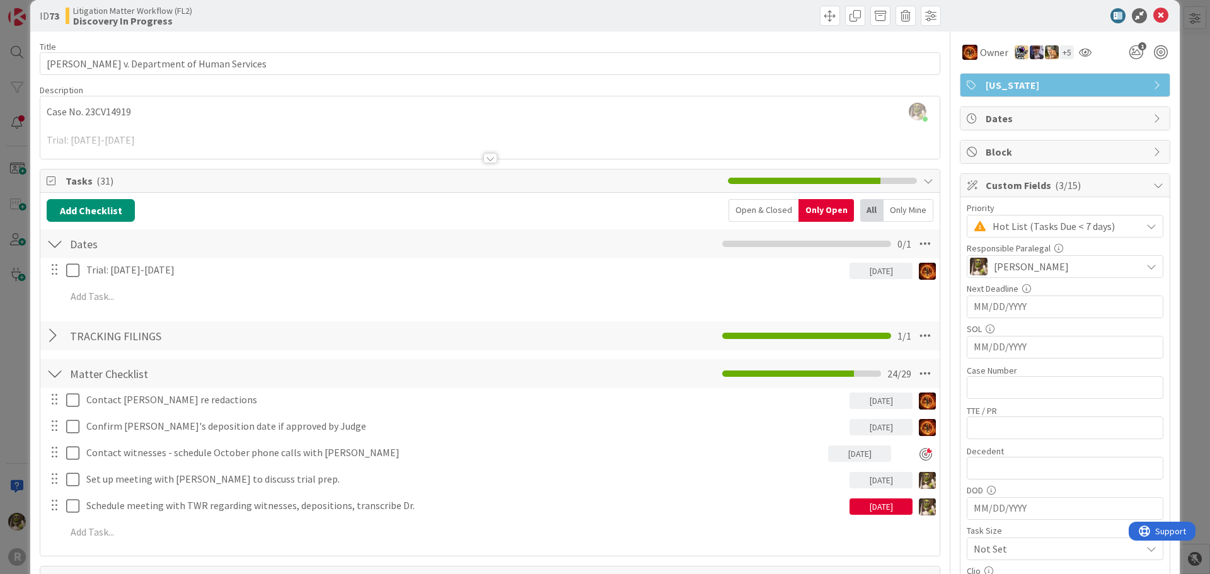
scroll to position [0, 0]
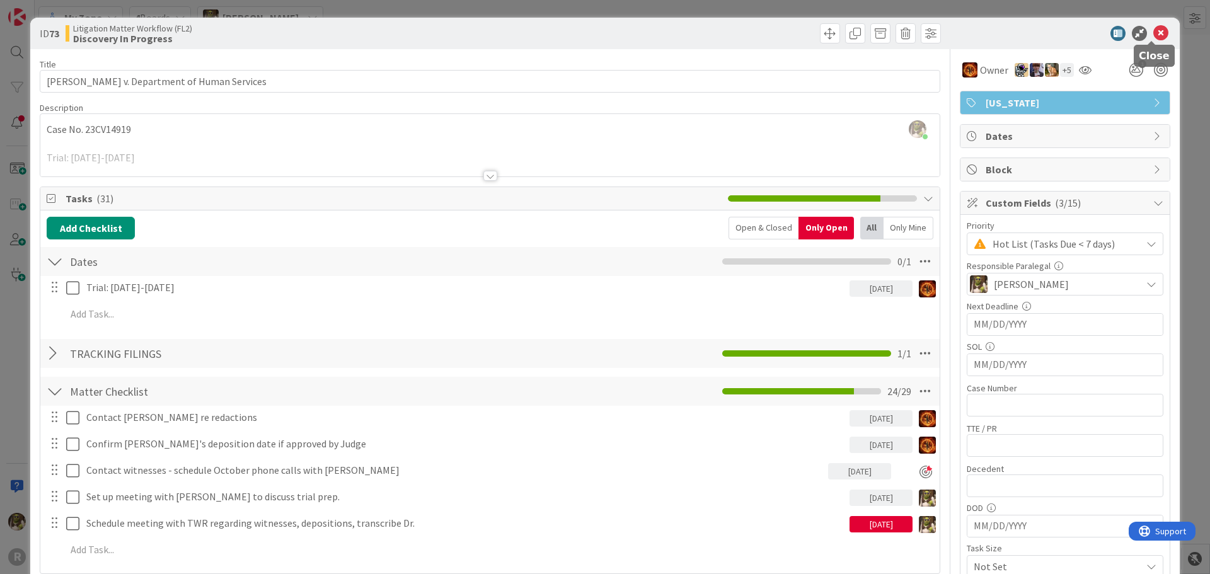
click at [1153, 33] on icon at bounding box center [1160, 33] width 15 height 15
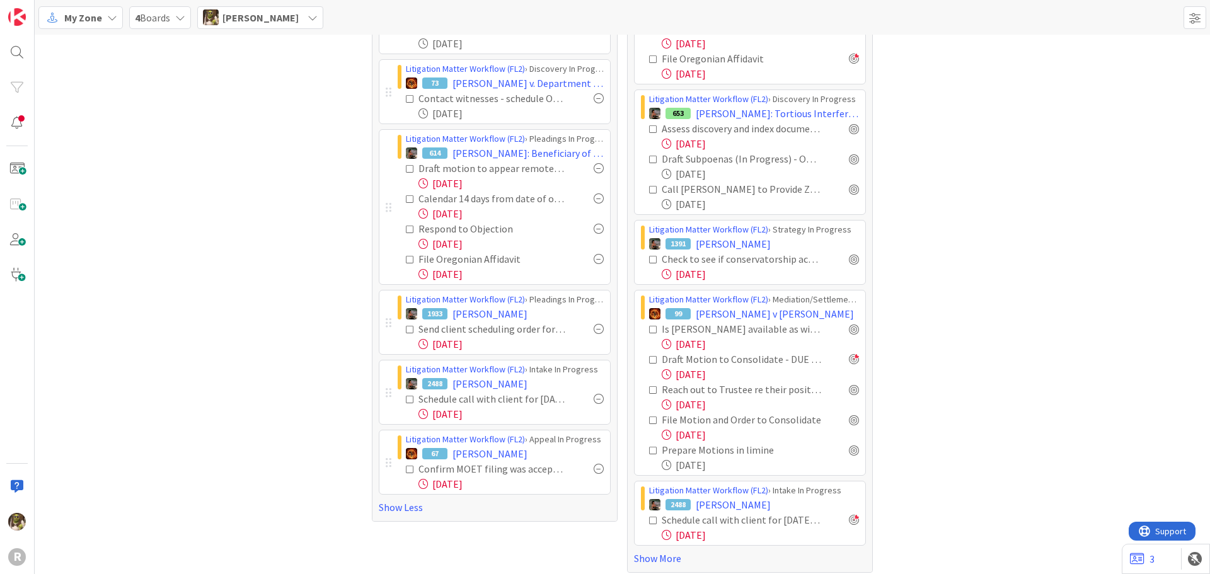
scroll to position [646, 0]
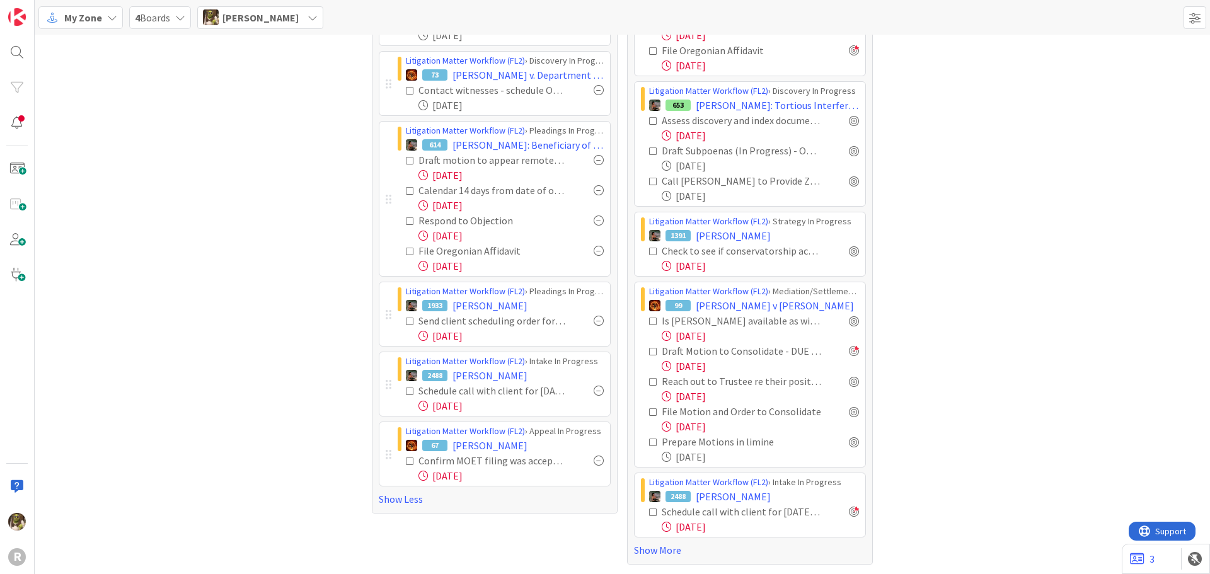
click at [406, 388] on icon at bounding box center [410, 391] width 9 height 9
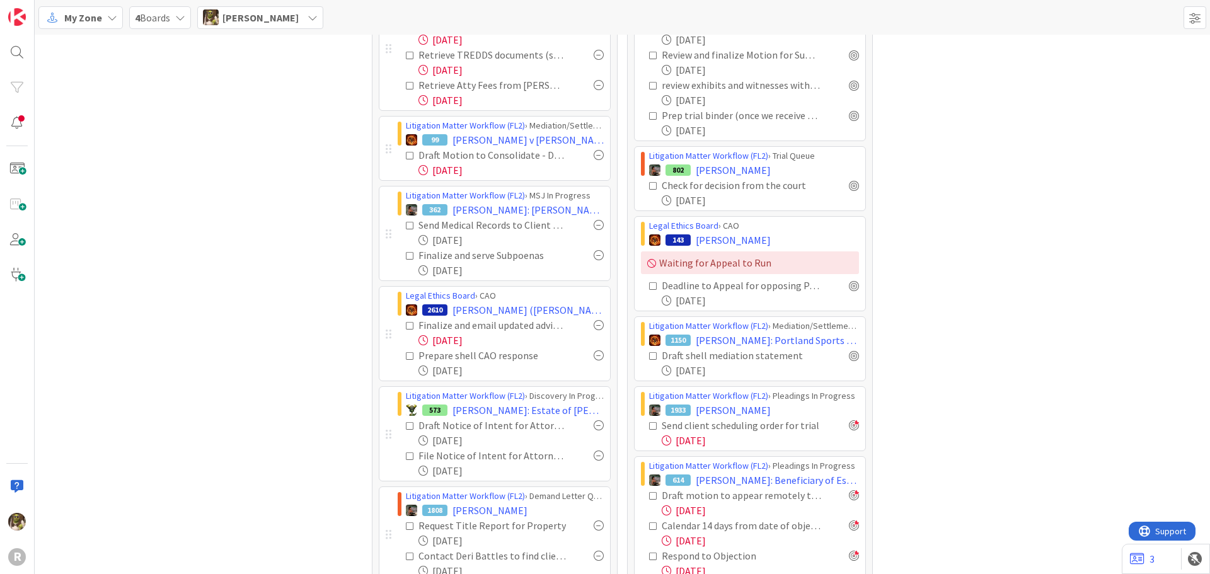
scroll to position [0, 0]
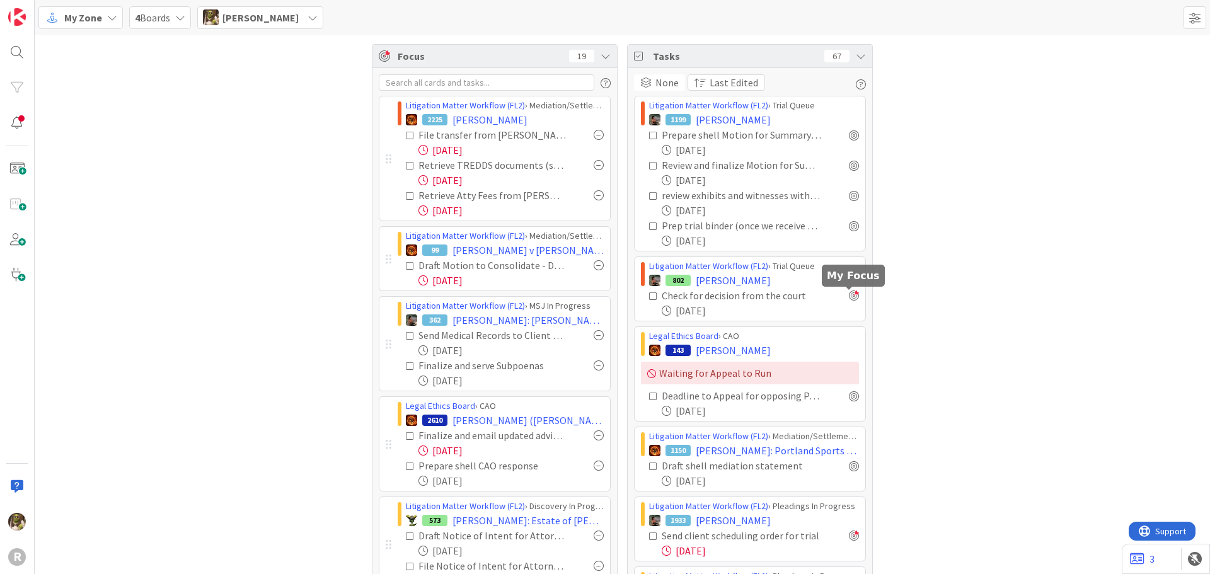
click at [852, 297] on div at bounding box center [854, 296] width 10 height 10
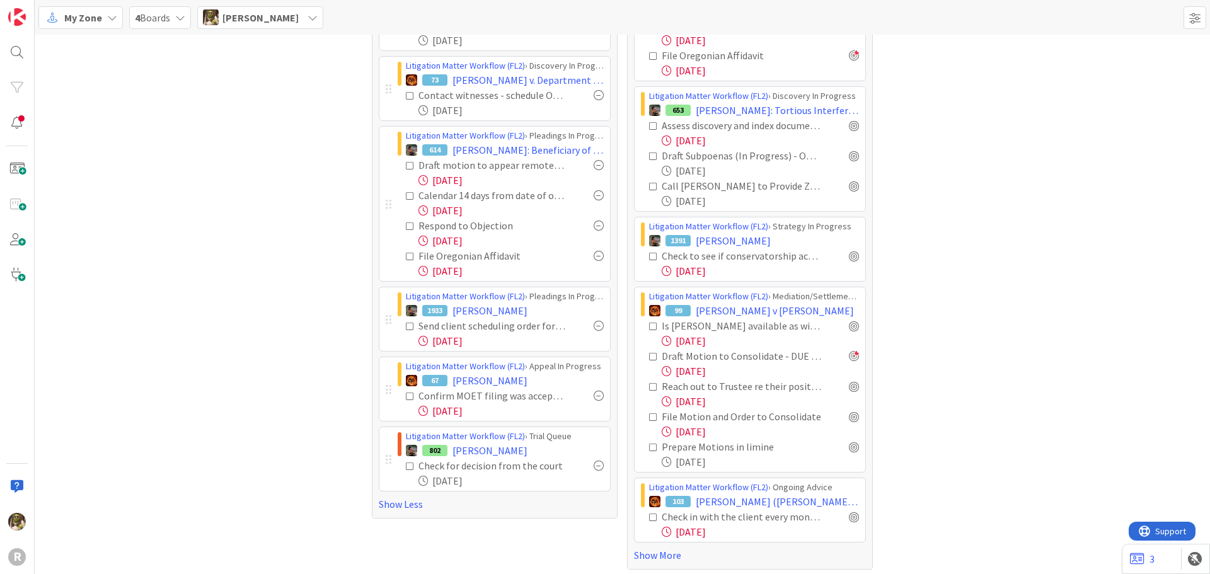
scroll to position [646, 0]
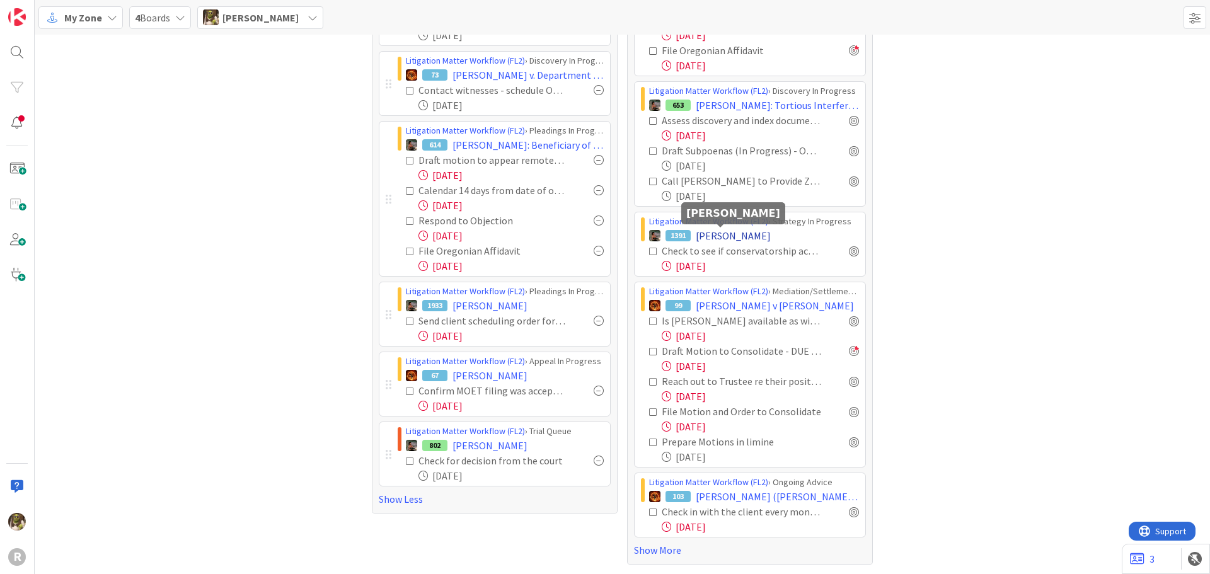
click at [730, 232] on span "[PERSON_NAME]" at bounding box center [733, 235] width 75 height 15
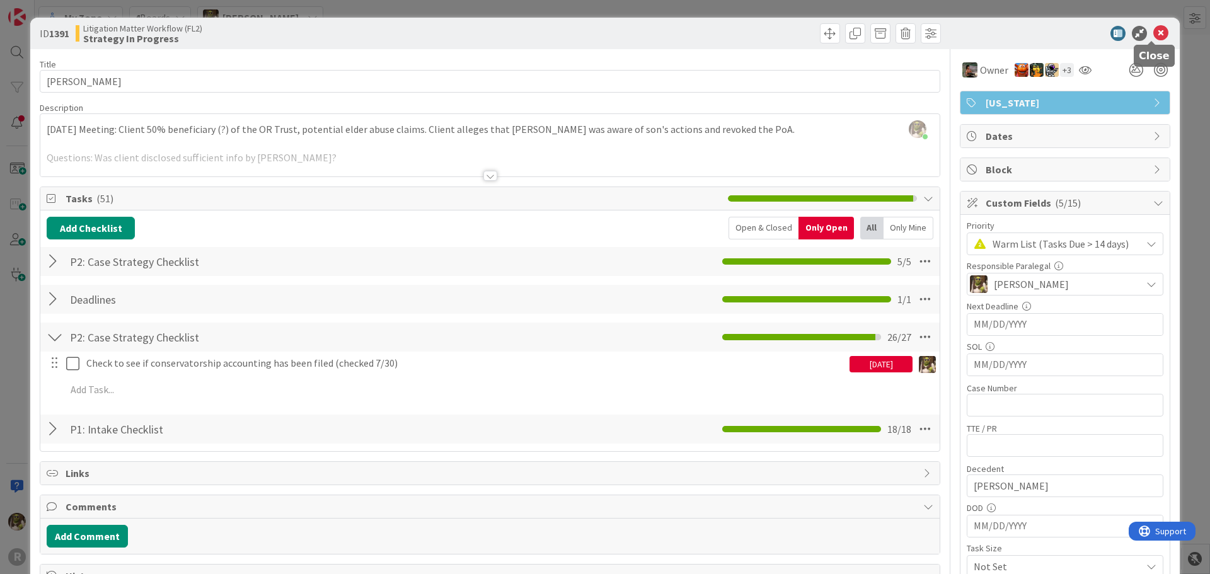
click at [1153, 40] on icon at bounding box center [1160, 33] width 15 height 15
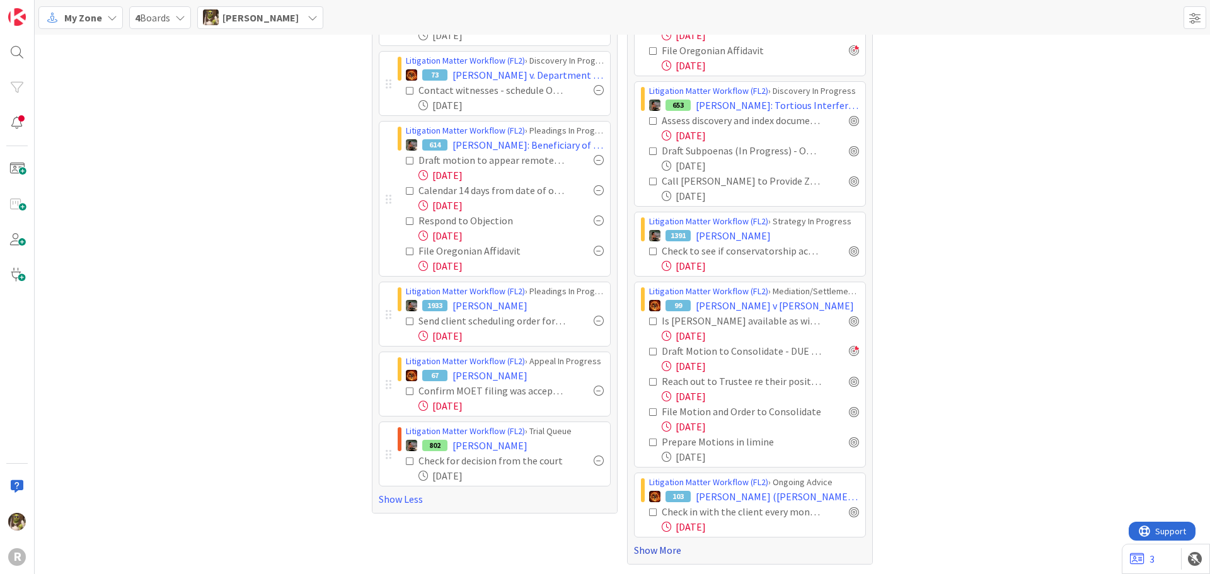
click at [660, 544] on link "Show More" at bounding box center [750, 550] width 232 height 15
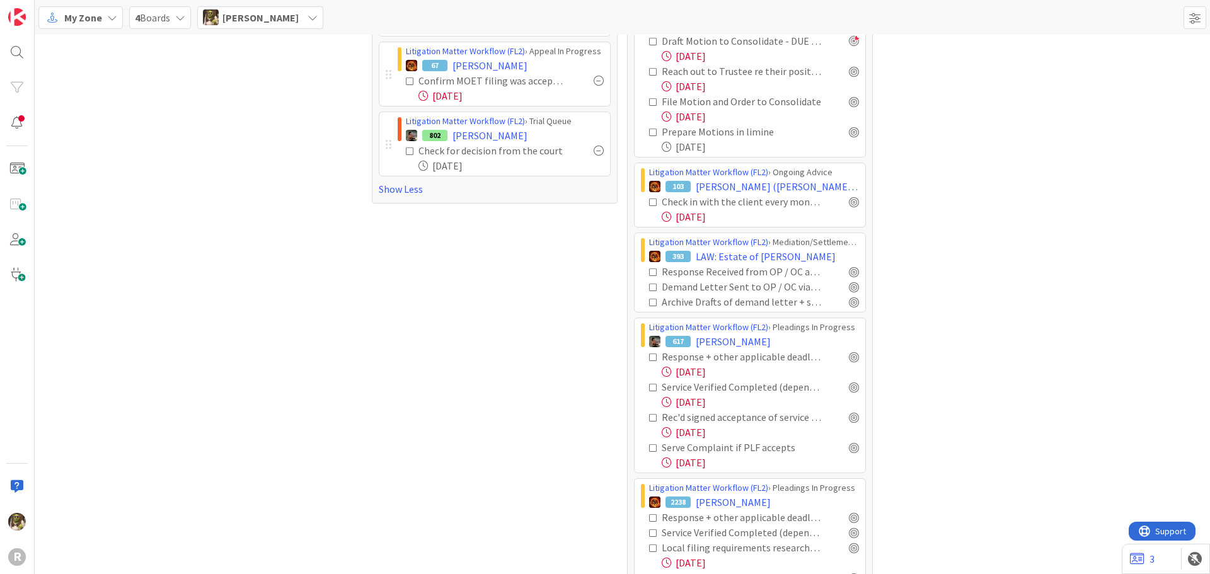
scroll to position [961, 0]
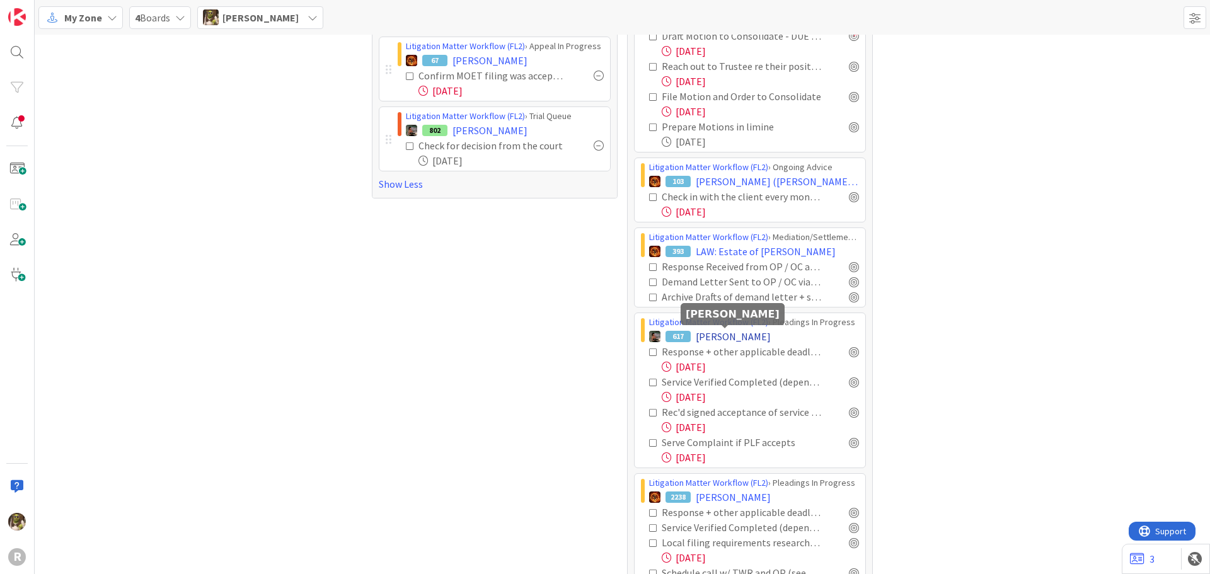
click at [714, 335] on span "[PERSON_NAME]" at bounding box center [733, 336] width 75 height 15
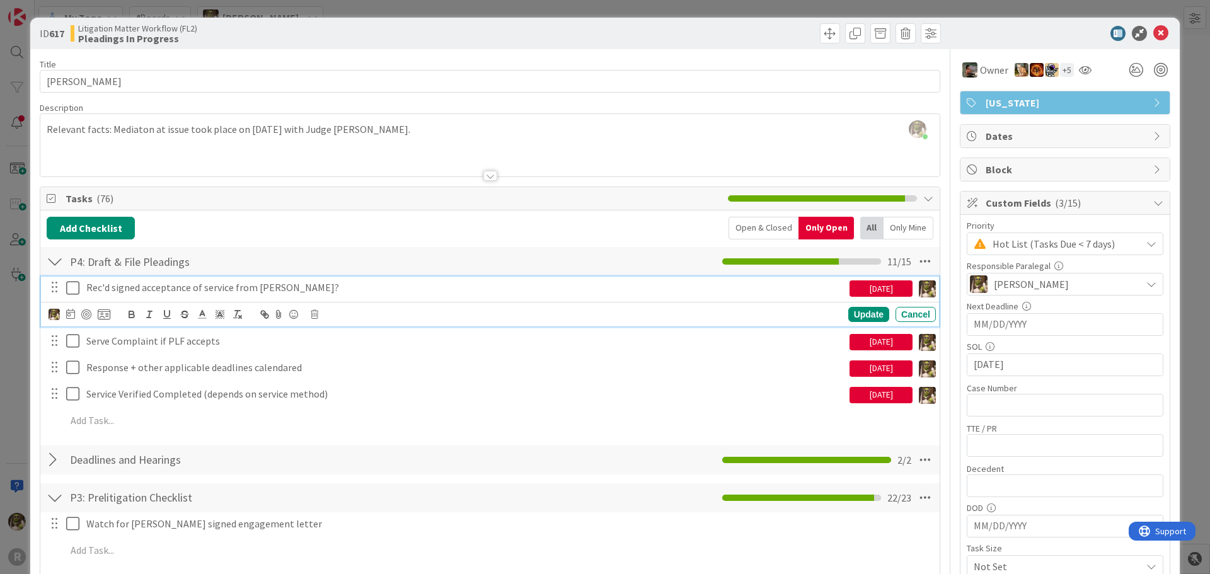
click at [102, 289] on p "Rec'd signed acceptance of service from [PERSON_NAME]?" at bounding box center [465, 287] width 758 height 14
click at [65, 309] on div at bounding box center [80, 314] width 62 height 15
click at [69, 315] on icon at bounding box center [70, 314] width 9 height 10
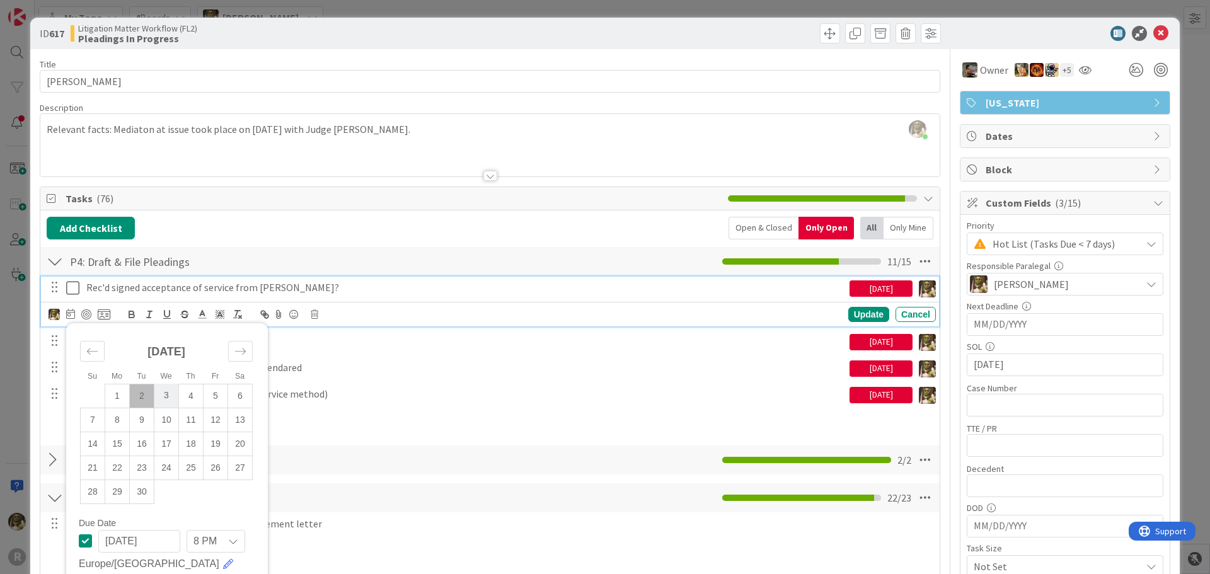
click at [170, 396] on td "3" at bounding box center [166, 396] width 25 height 24
type input "[DATE]"
click at [857, 311] on div "Update" at bounding box center [868, 314] width 41 height 15
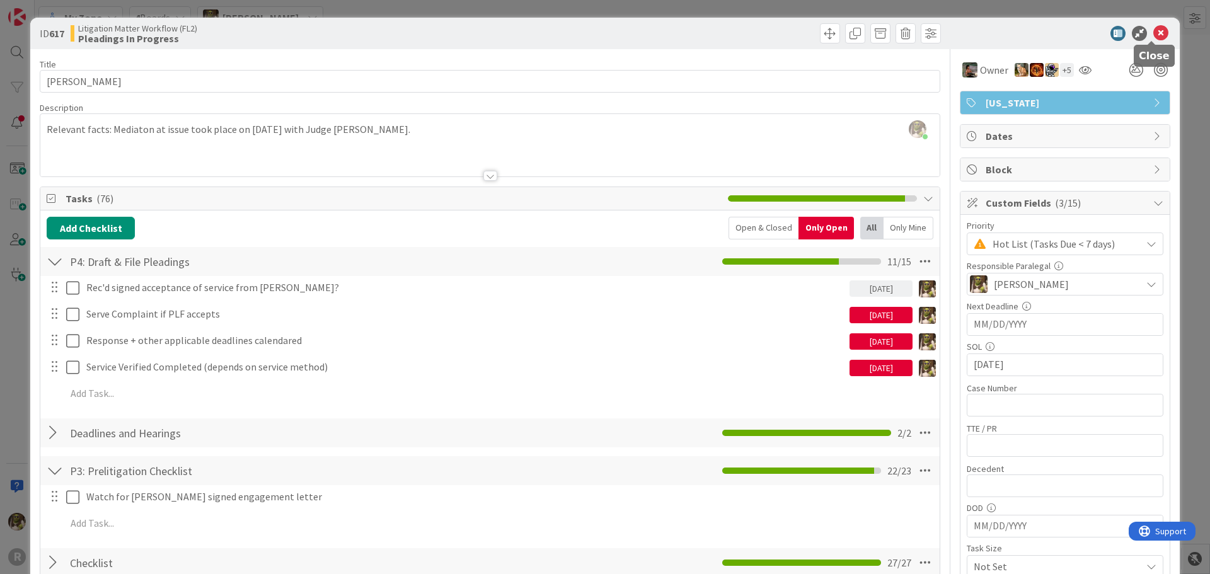
click at [1153, 34] on icon at bounding box center [1160, 33] width 15 height 15
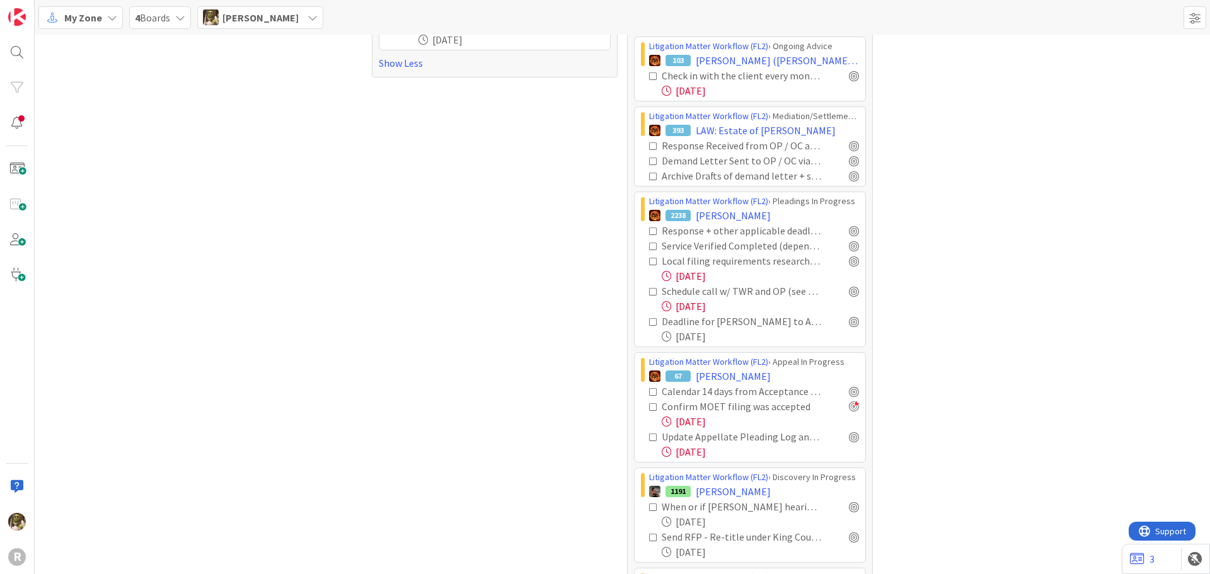
scroll to position [1087, 0]
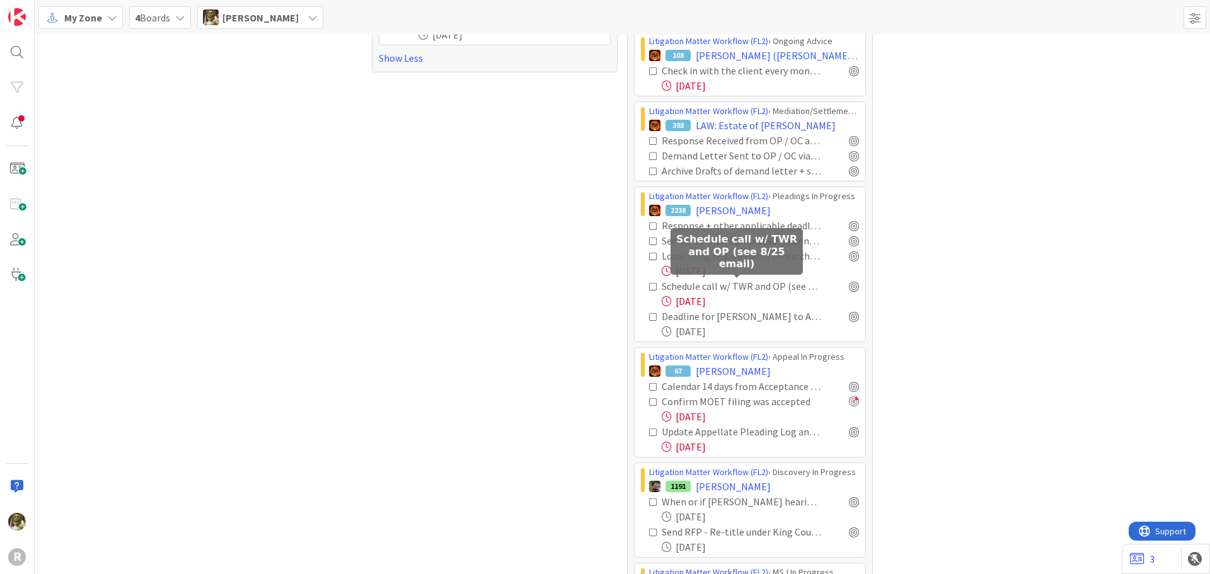
drag, startPoint x: 765, startPoint y: 291, endPoint x: 759, endPoint y: 287, distance: 7.2
click at [765, 291] on div "Schedule call w/ TWR and OP (see 8/25 email)" at bounding box center [741, 286] width 159 height 15
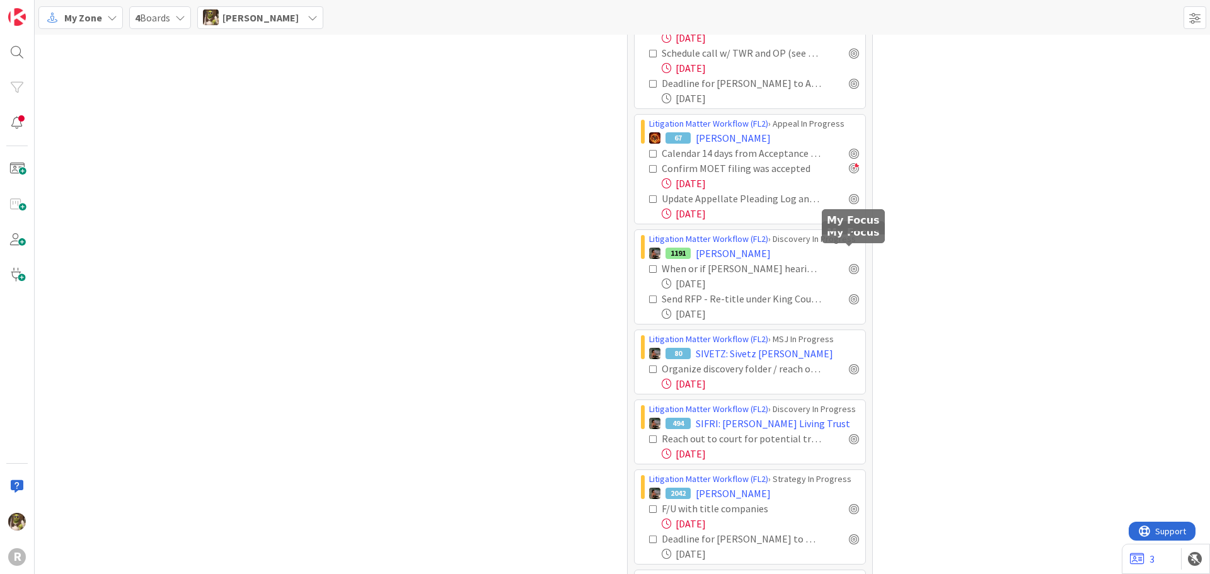
scroll to position [1339, 0]
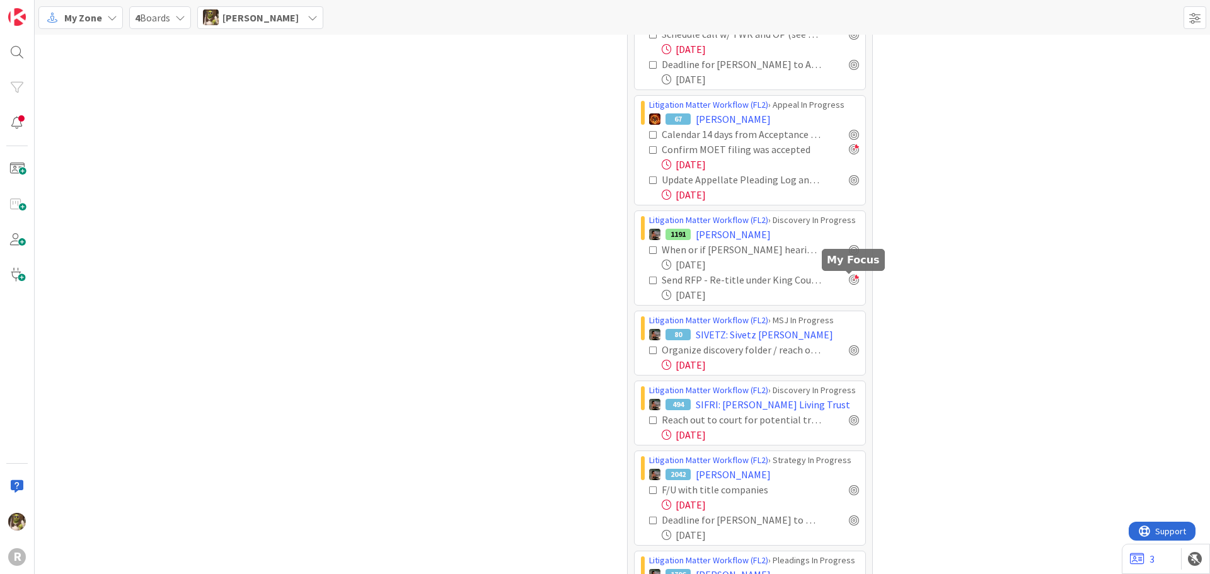
click at [849, 282] on div at bounding box center [854, 280] width 10 height 10
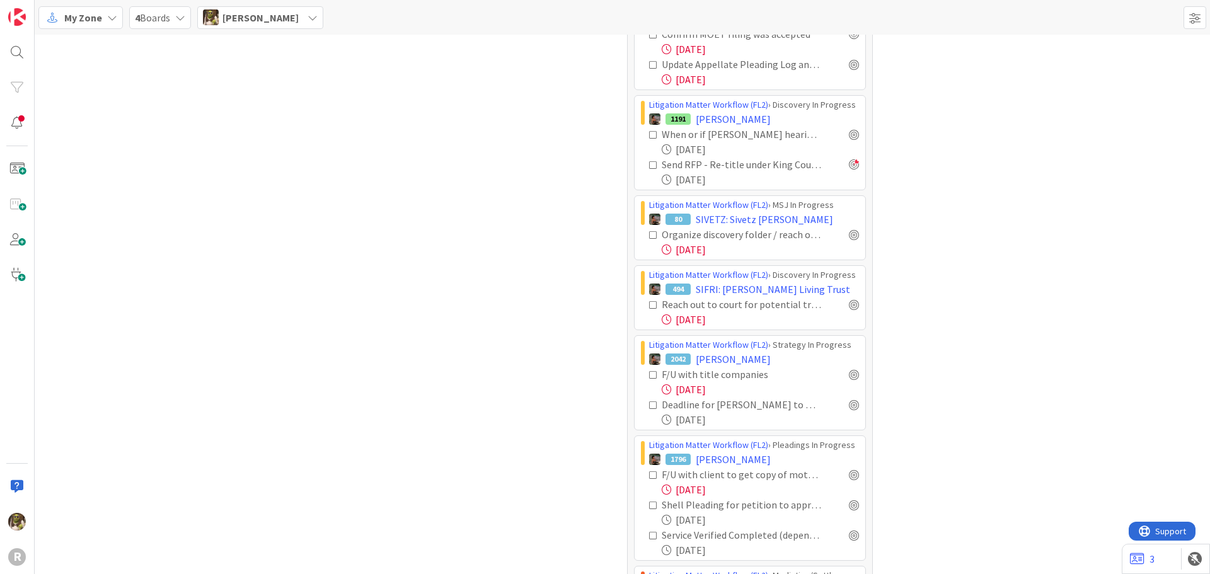
scroll to position [1465, 0]
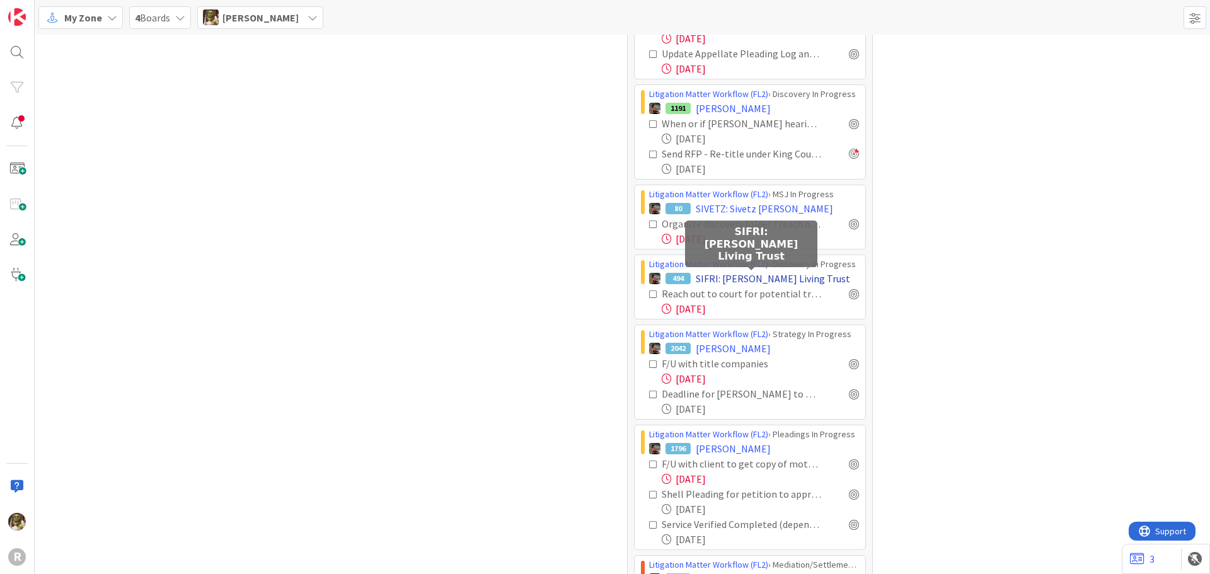
click at [783, 282] on span "SIFRI: [PERSON_NAME] Living Trust" at bounding box center [773, 278] width 154 height 15
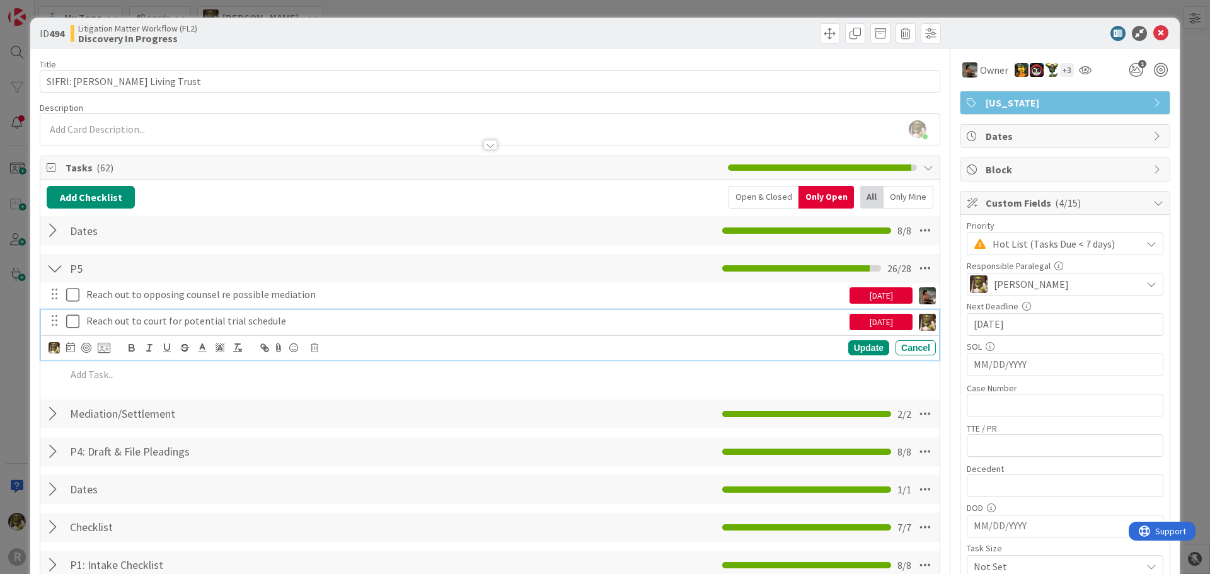
click at [119, 323] on p "Reach out to court for potential trial schedule" at bounding box center [465, 321] width 758 height 14
click at [69, 351] on icon at bounding box center [70, 347] width 9 height 10
click at [166, 430] on td "3" at bounding box center [166, 429] width 25 height 24
type input "[DATE]"
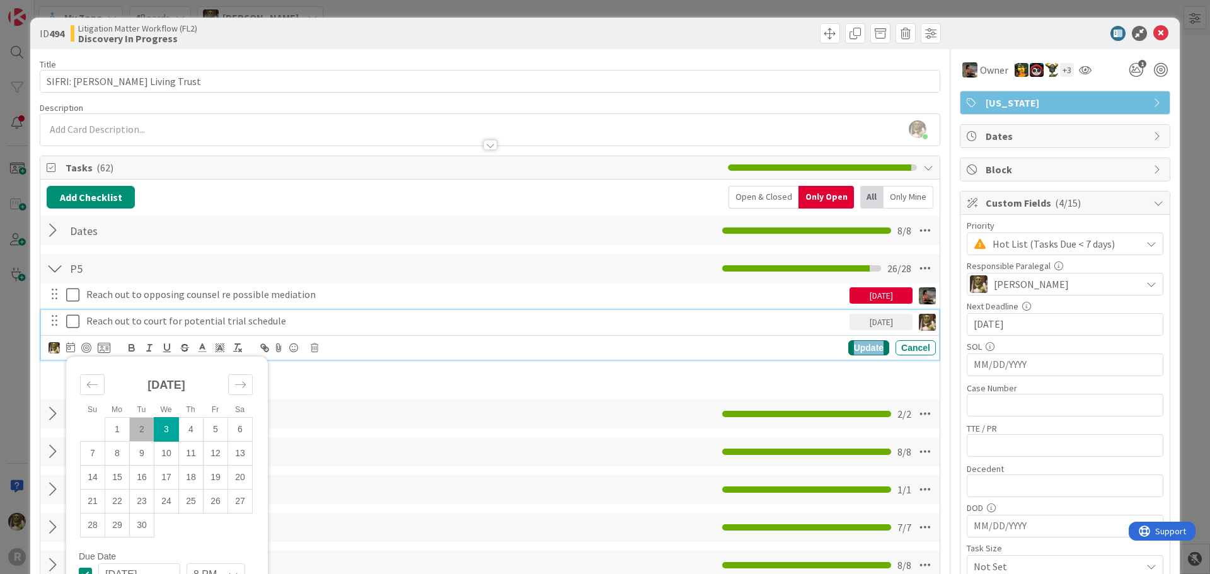
click at [850, 349] on div "Update" at bounding box center [868, 347] width 41 height 15
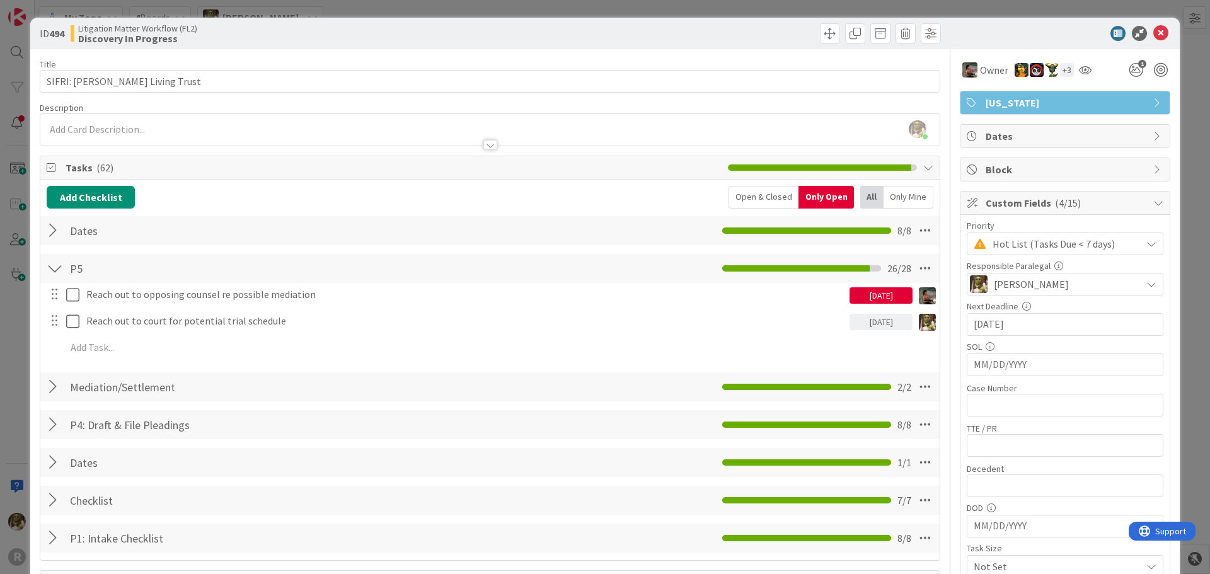
click at [1143, 36] on div at bounding box center [1058, 33] width 223 height 15
click at [1153, 33] on icon at bounding box center [1160, 33] width 15 height 15
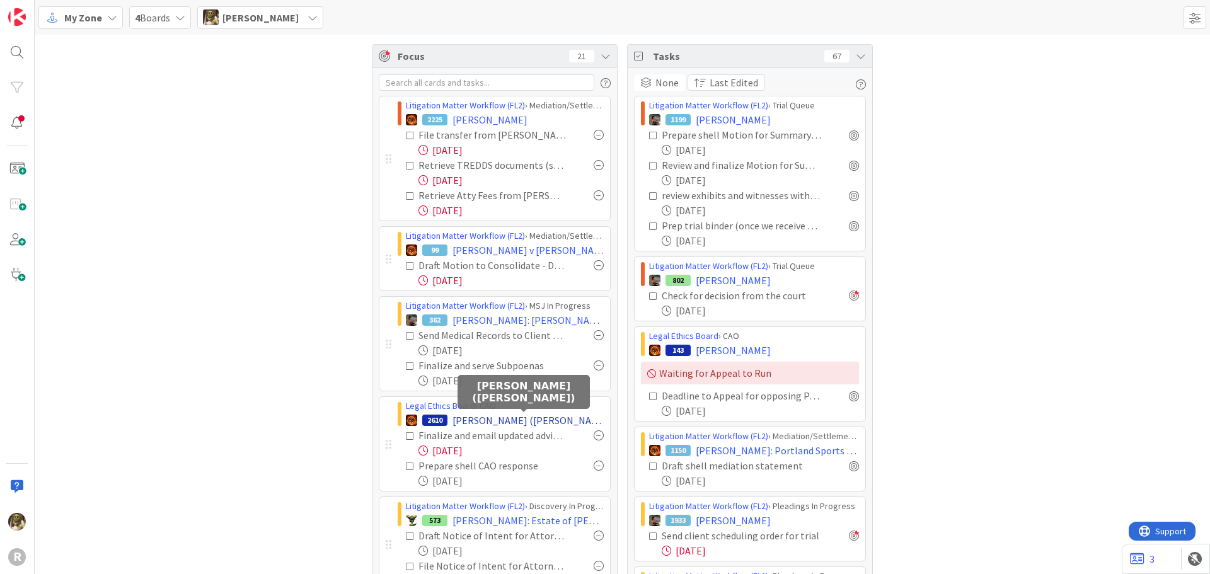
click at [529, 417] on span "[PERSON_NAME] ([PERSON_NAME])" at bounding box center [528, 420] width 151 height 15
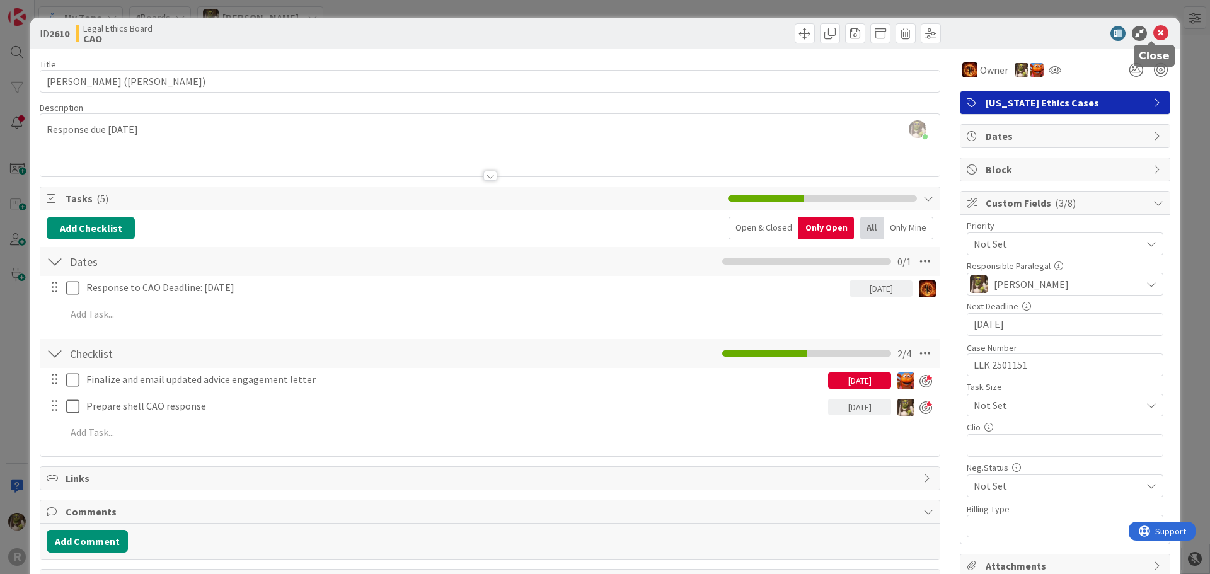
click at [1155, 35] on icon at bounding box center [1160, 33] width 15 height 15
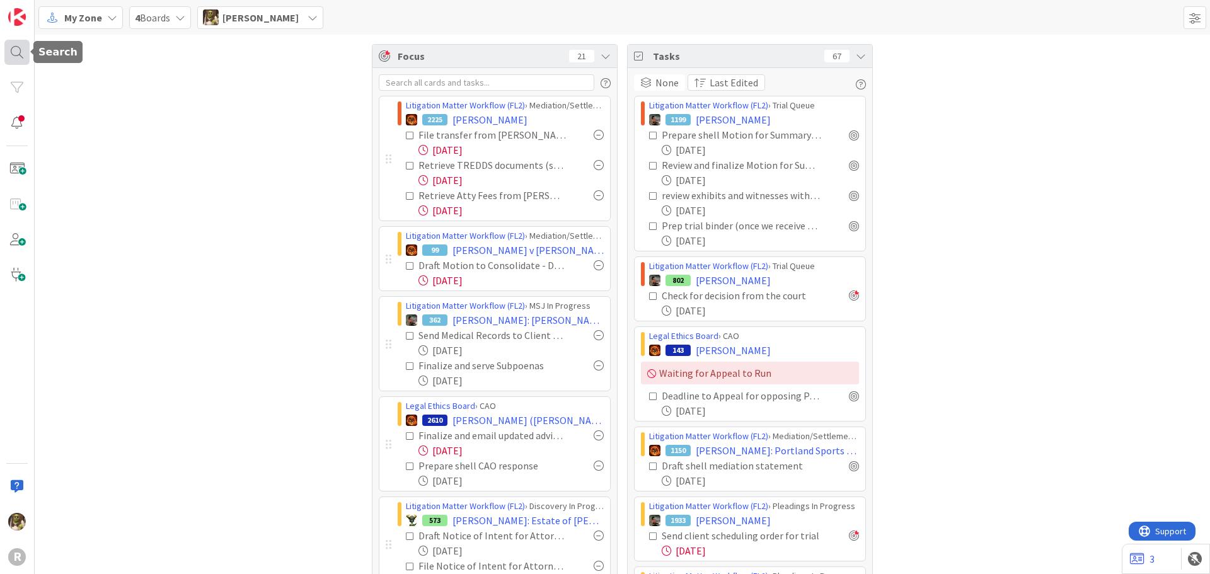
click at [16, 50] on div at bounding box center [16, 52] width 25 height 25
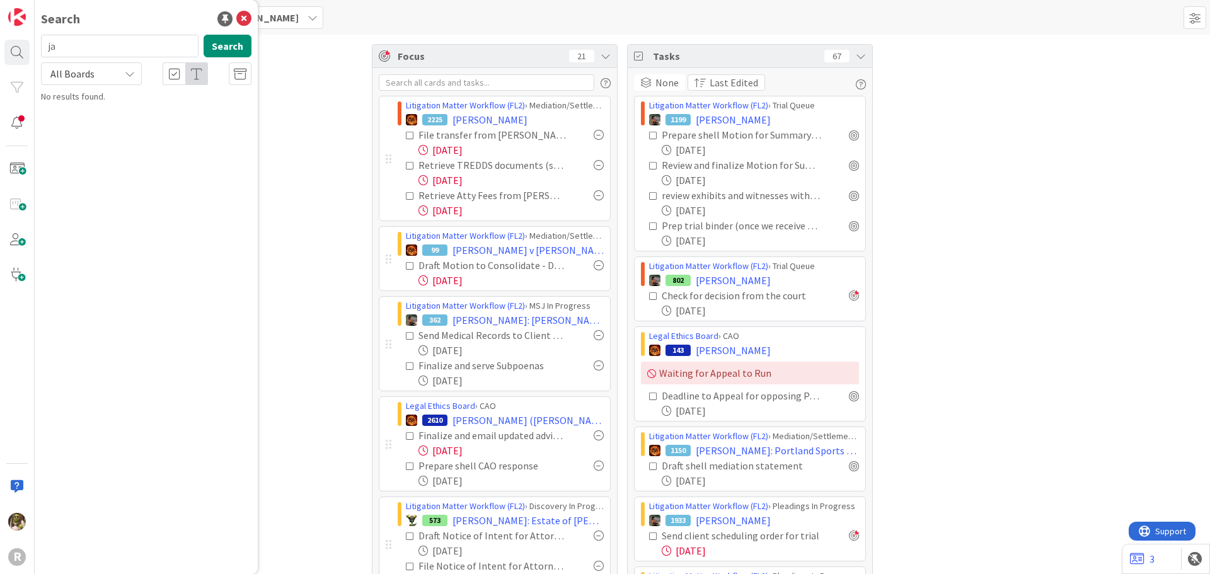
type input "j"
type input "[PERSON_NAME]"
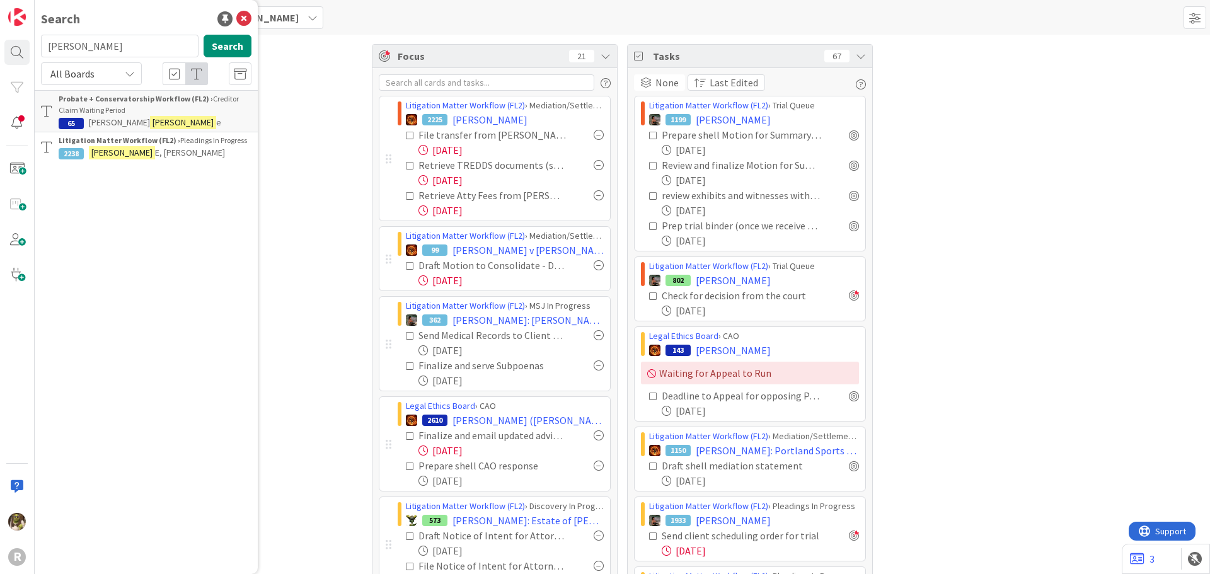
click at [160, 149] on p "[PERSON_NAME] E, [PERSON_NAME]" at bounding box center [155, 152] width 193 height 13
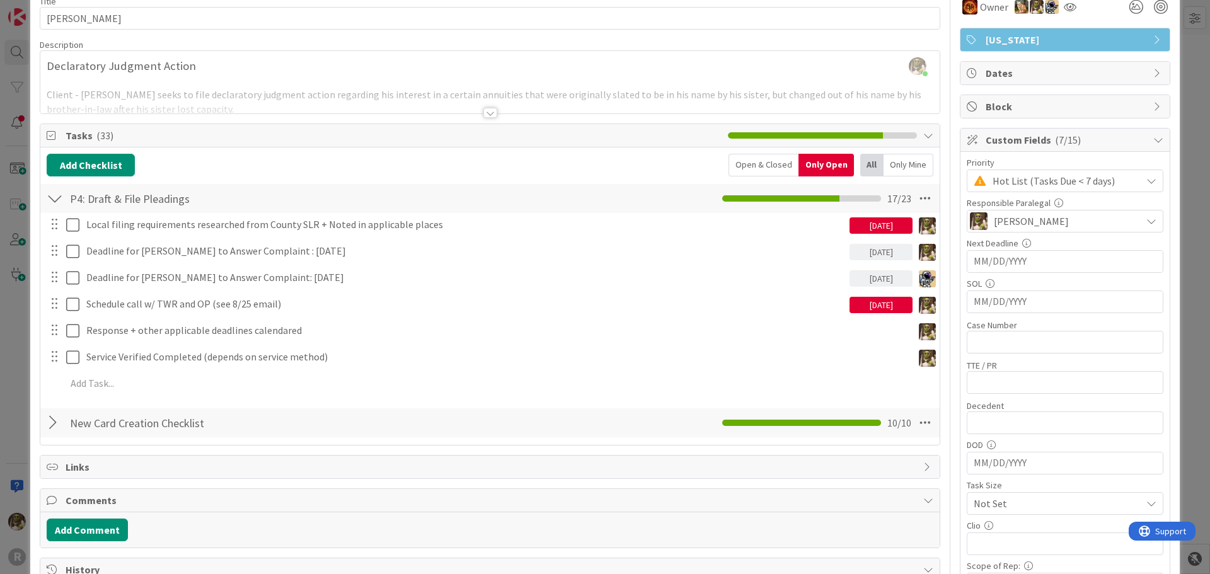
click at [896, 165] on div "Only Mine" at bounding box center [909, 165] width 50 height 23
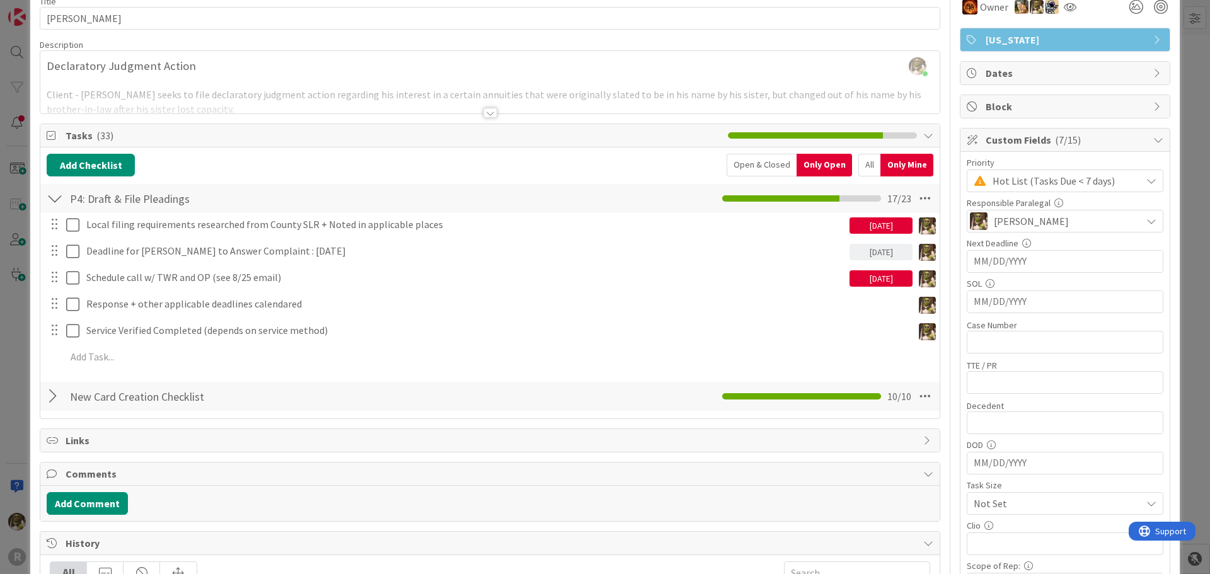
click at [863, 167] on div "All" at bounding box center [869, 165] width 22 height 23
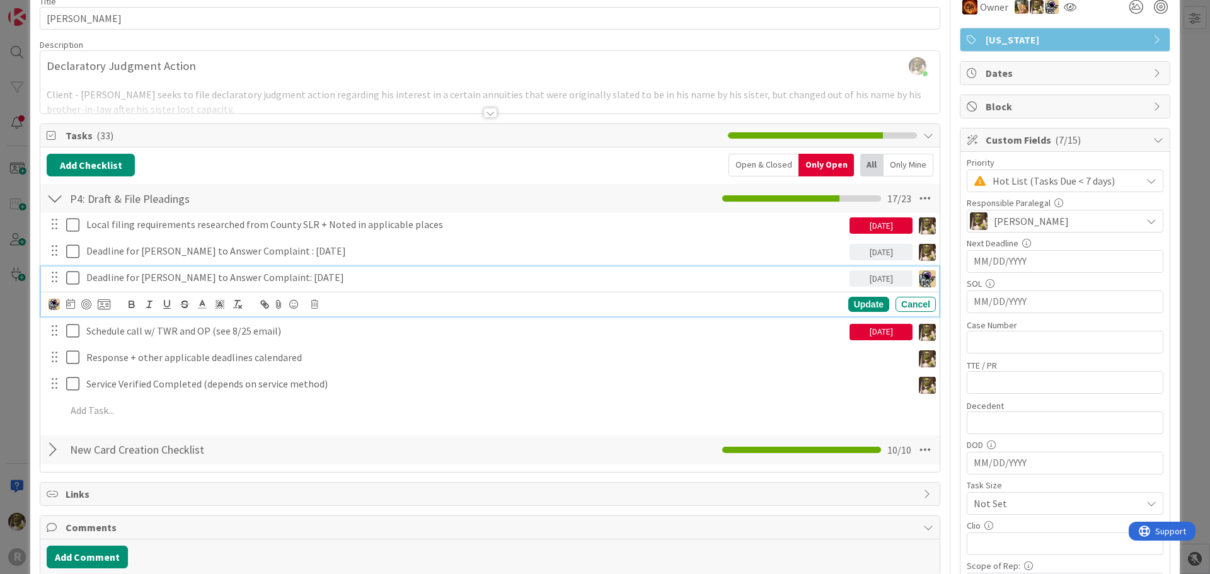
click at [338, 275] on p "Deadline for [PERSON_NAME] to Answer Complaint: [DATE]" at bounding box center [465, 277] width 758 height 14
drag, startPoint x: 341, startPoint y: 276, endPoint x: 281, endPoint y: 274, distance: 59.9
click at [281, 274] on p "Deadline for [PERSON_NAME] to Answer Complaint: [DATE]" at bounding box center [465, 277] width 758 height 14
click at [72, 304] on icon at bounding box center [70, 304] width 9 height 10
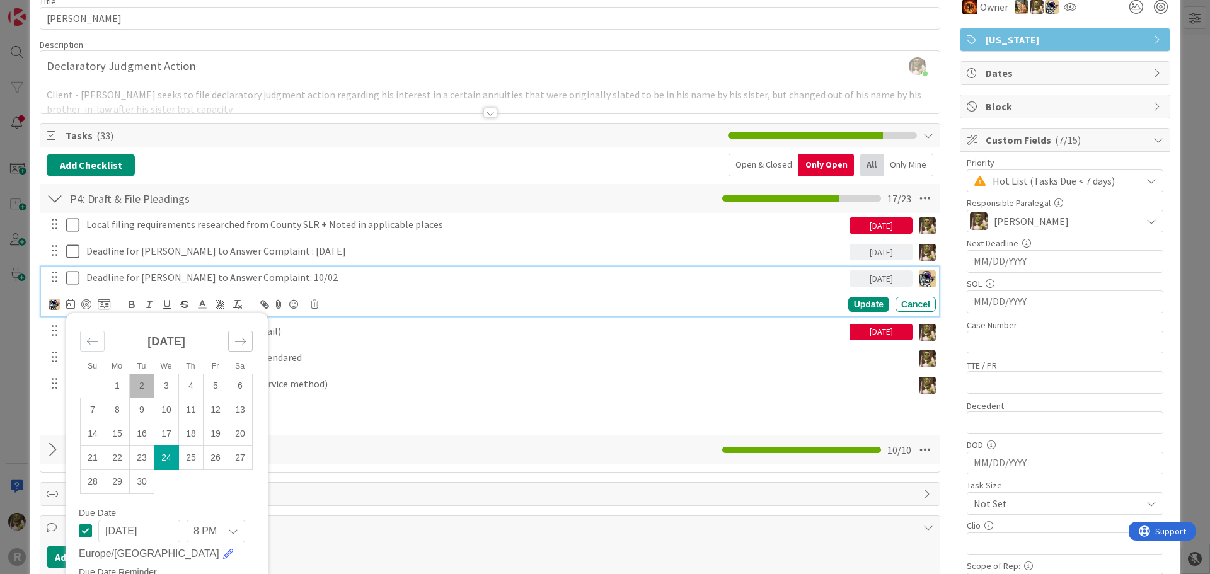
click at [239, 342] on icon "Move forward to switch to the next month." at bounding box center [240, 341] width 12 height 12
click at [88, 344] on icon "Move backward to switch to the previous month." at bounding box center [92, 341] width 12 height 12
click at [251, 337] on div "Move forward to switch to the next month." at bounding box center [240, 341] width 25 height 21
click at [195, 389] on td "2" at bounding box center [191, 386] width 25 height 24
type input "[DATE]"
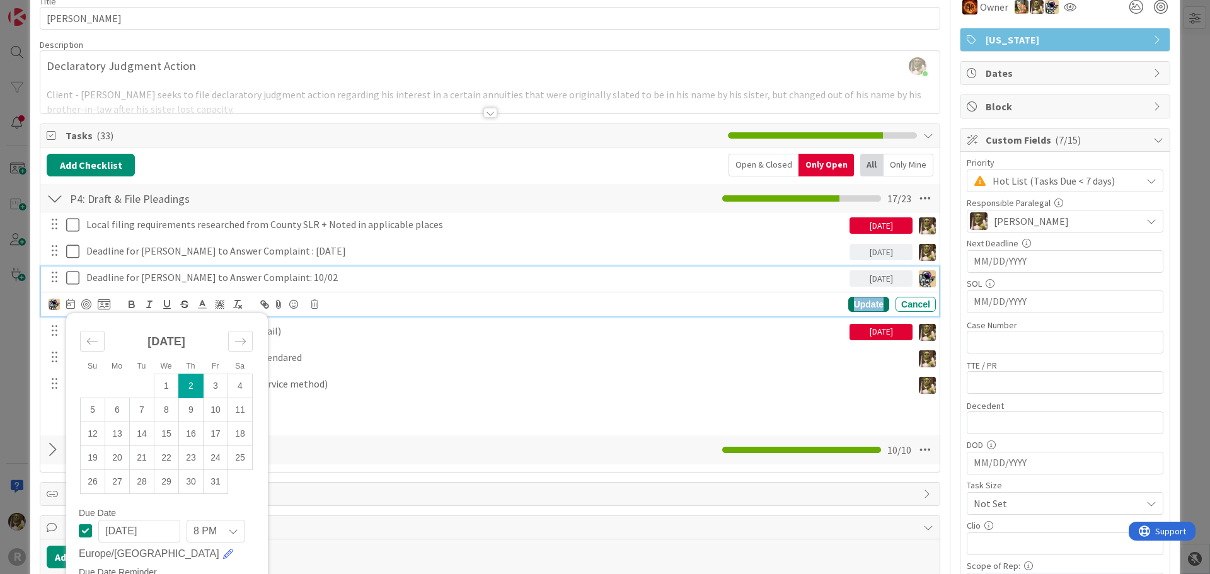
click at [848, 304] on div "Update" at bounding box center [868, 304] width 41 height 15
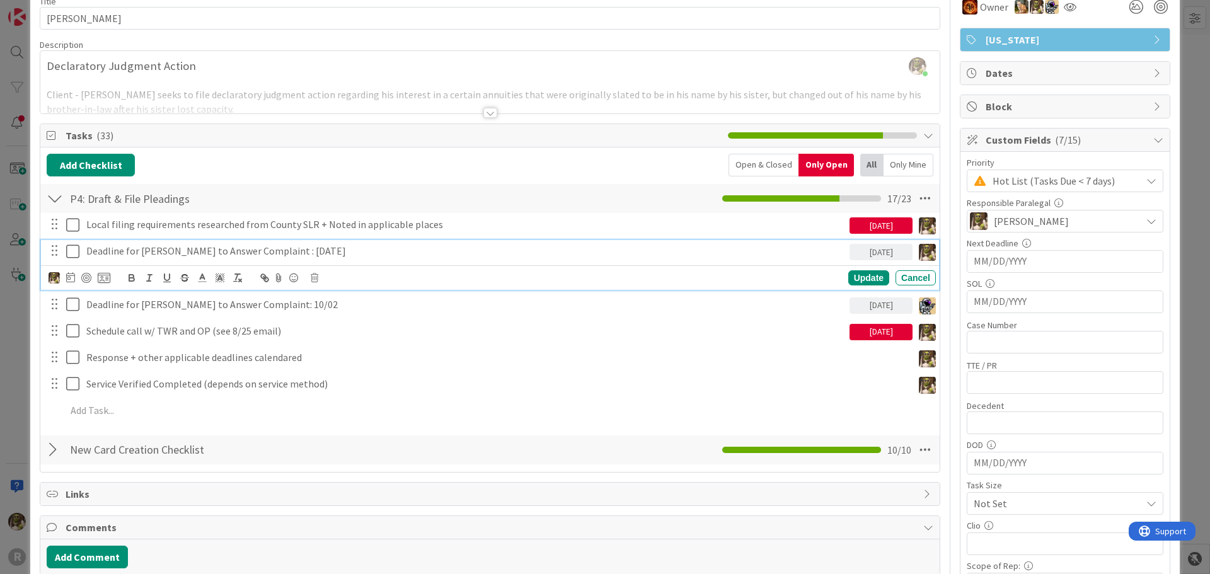
click at [199, 253] on p "Deadline for [PERSON_NAME] to Answer Complaint : [DATE]" at bounding box center [465, 251] width 758 height 14
click at [70, 279] on icon at bounding box center [70, 277] width 9 height 10
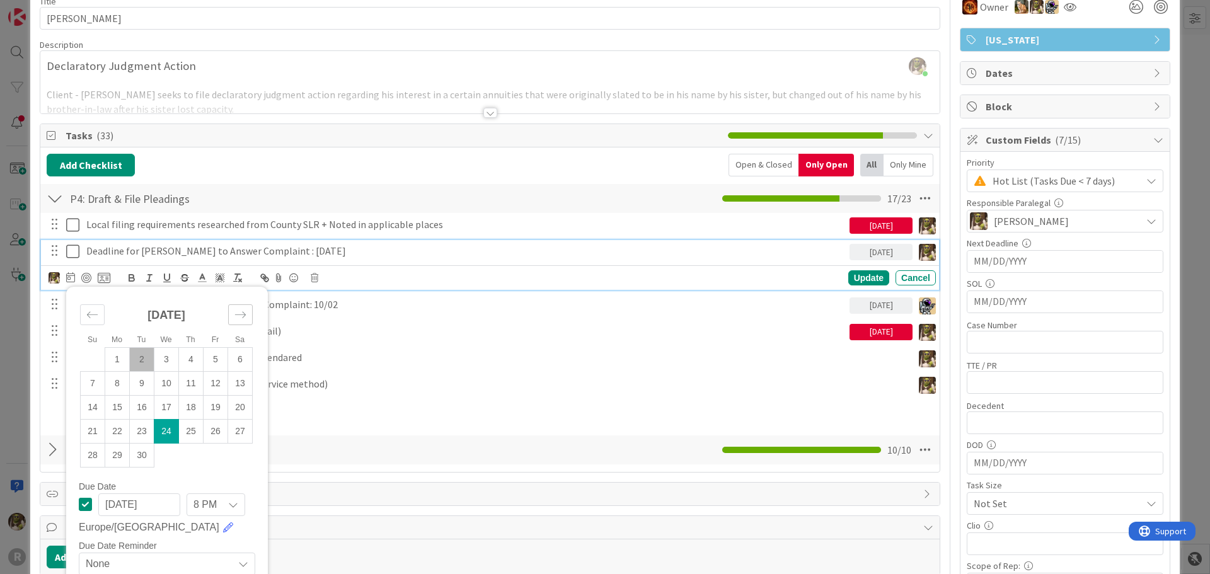
click at [246, 320] on div "Move forward to switch to the next month." at bounding box center [240, 314] width 25 height 21
click at [185, 355] on td "2" at bounding box center [191, 359] width 25 height 24
type input "[DATE]"
drag, startPoint x: 840, startPoint y: 276, endPoint x: 851, endPoint y: 275, distance: 12.0
click at [848, 275] on div "Update" at bounding box center [868, 277] width 41 height 15
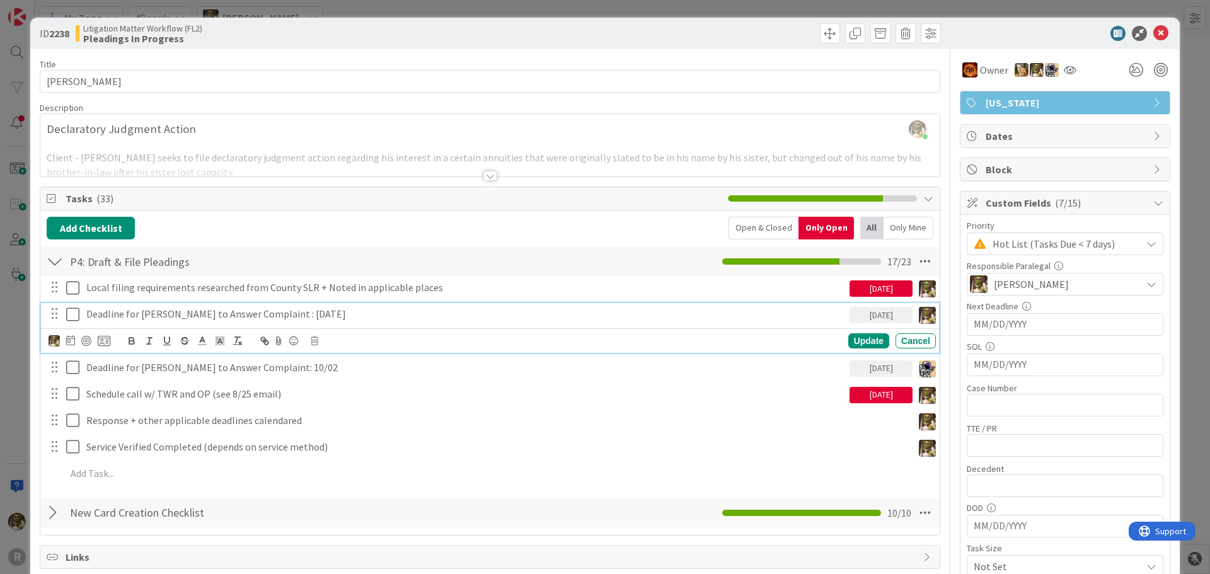
click at [335, 316] on p "Deadline for [PERSON_NAME] to Answer Complaint : [DATE]" at bounding box center [465, 314] width 758 height 14
click at [73, 337] on icon at bounding box center [70, 340] width 9 height 10
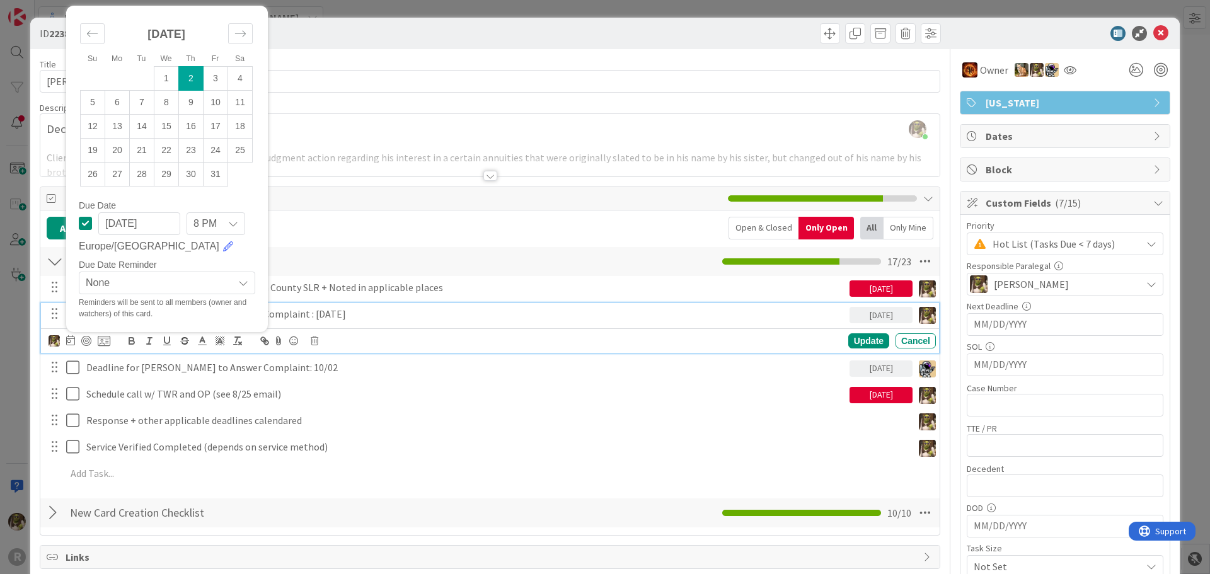
click at [193, 71] on td "2" at bounding box center [191, 78] width 25 height 24
click at [81, 224] on icon at bounding box center [85, 223] width 13 height 15
click at [188, 74] on td "2" at bounding box center [191, 78] width 25 height 24
type input "[DATE]"
click at [852, 339] on div "Update" at bounding box center [868, 340] width 41 height 15
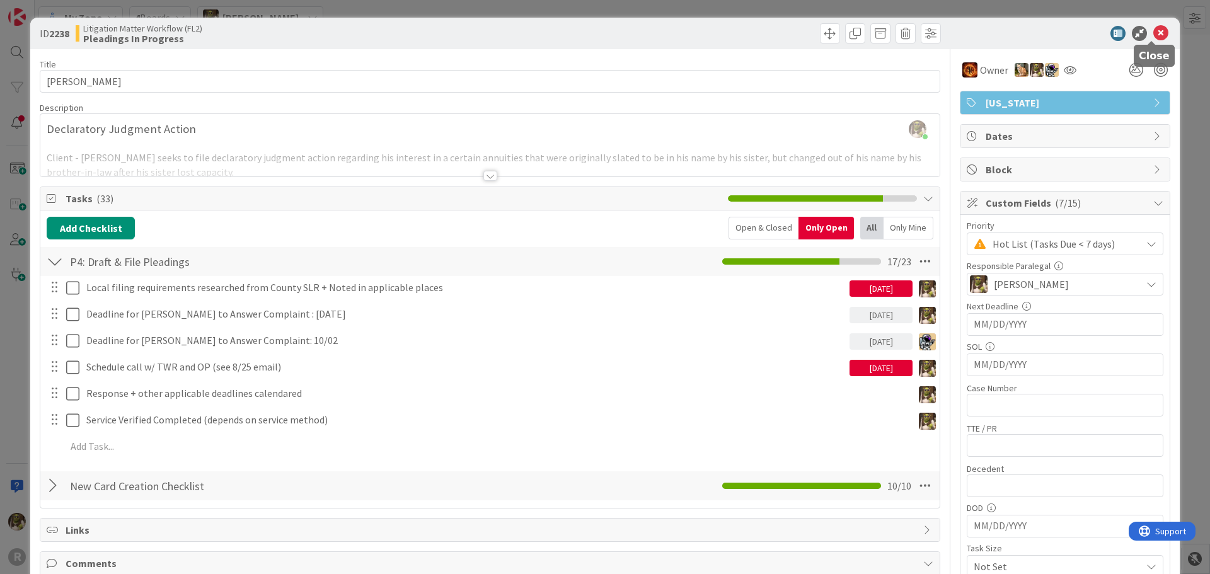
click at [1155, 35] on icon at bounding box center [1160, 33] width 15 height 15
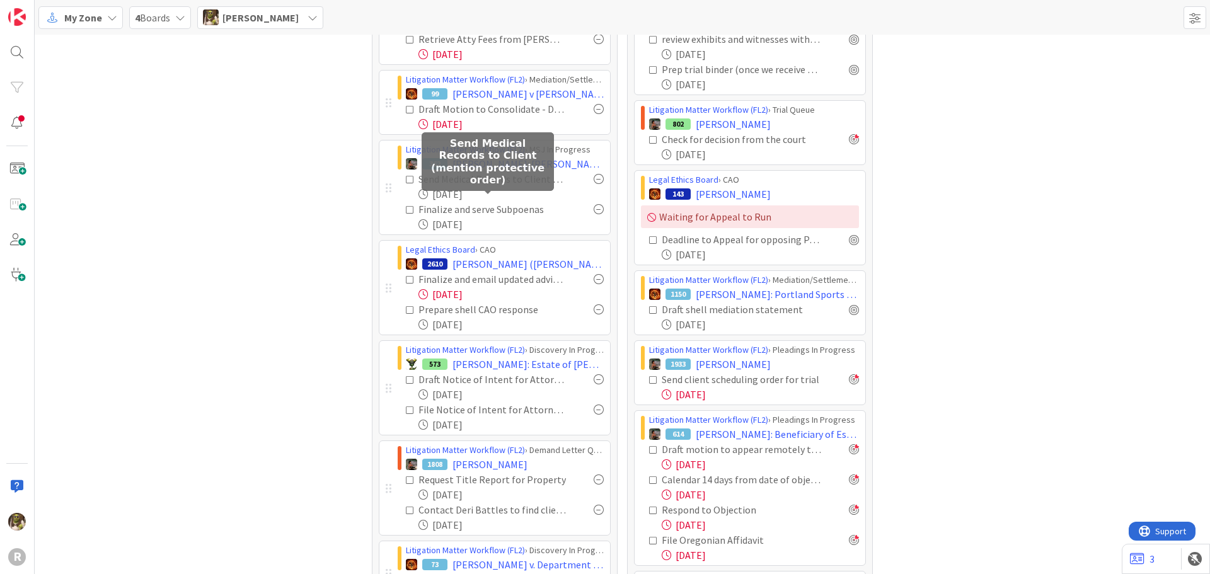
scroll to position [126, 0]
